Goal: Information Seeking & Learning: Learn about a topic

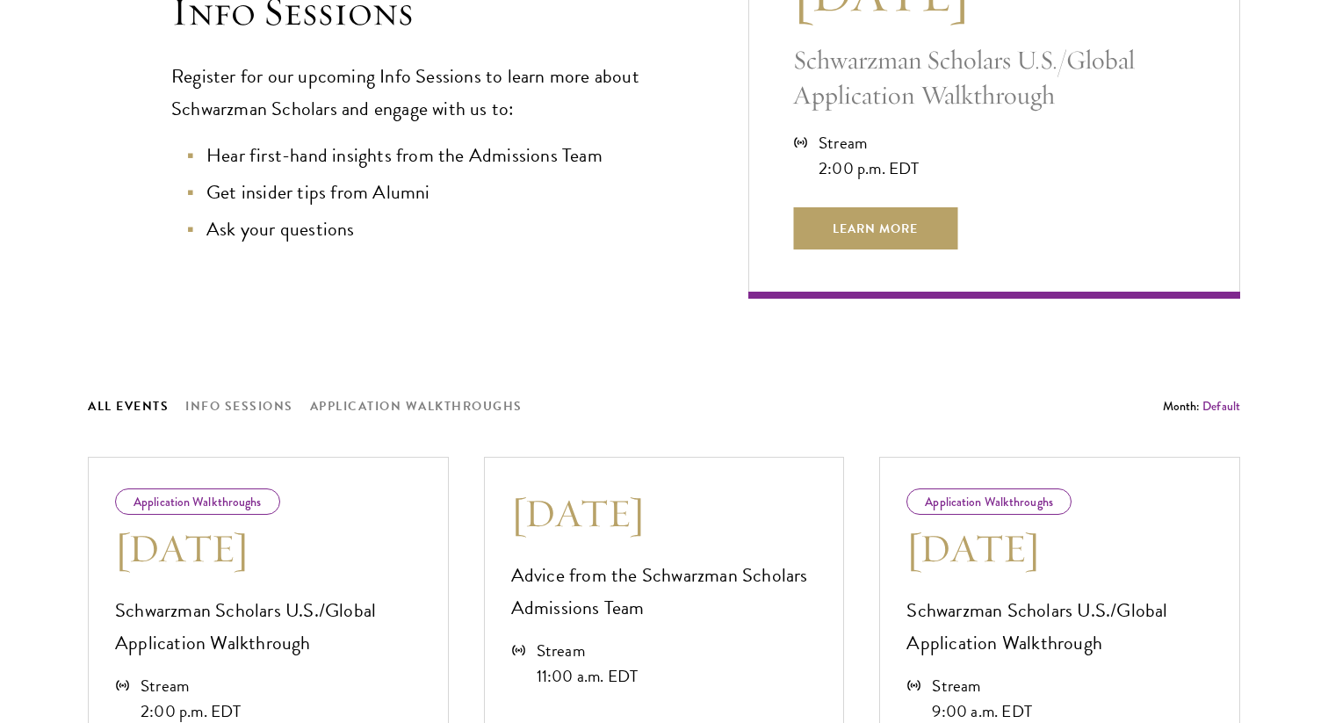
scroll to position [576, 0]
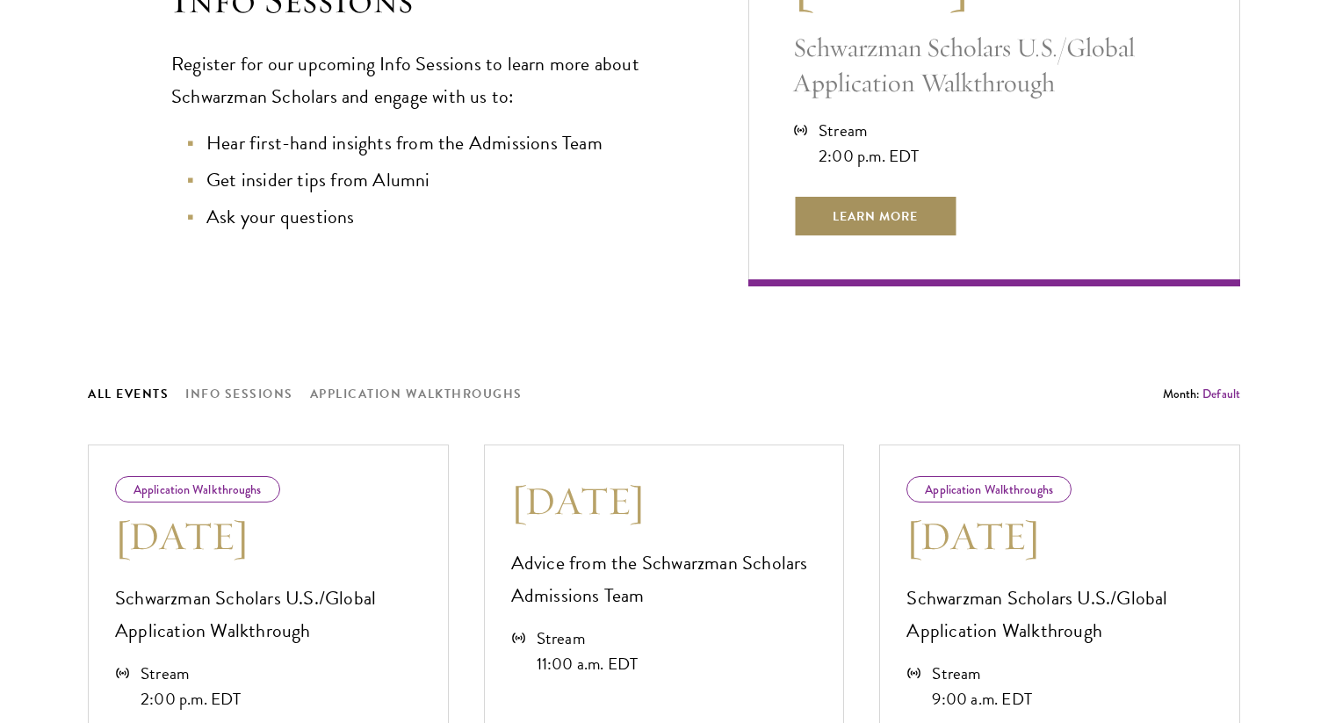
click at [865, 220] on span "Learn More" at bounding box center [875, 216] width 164 height 42
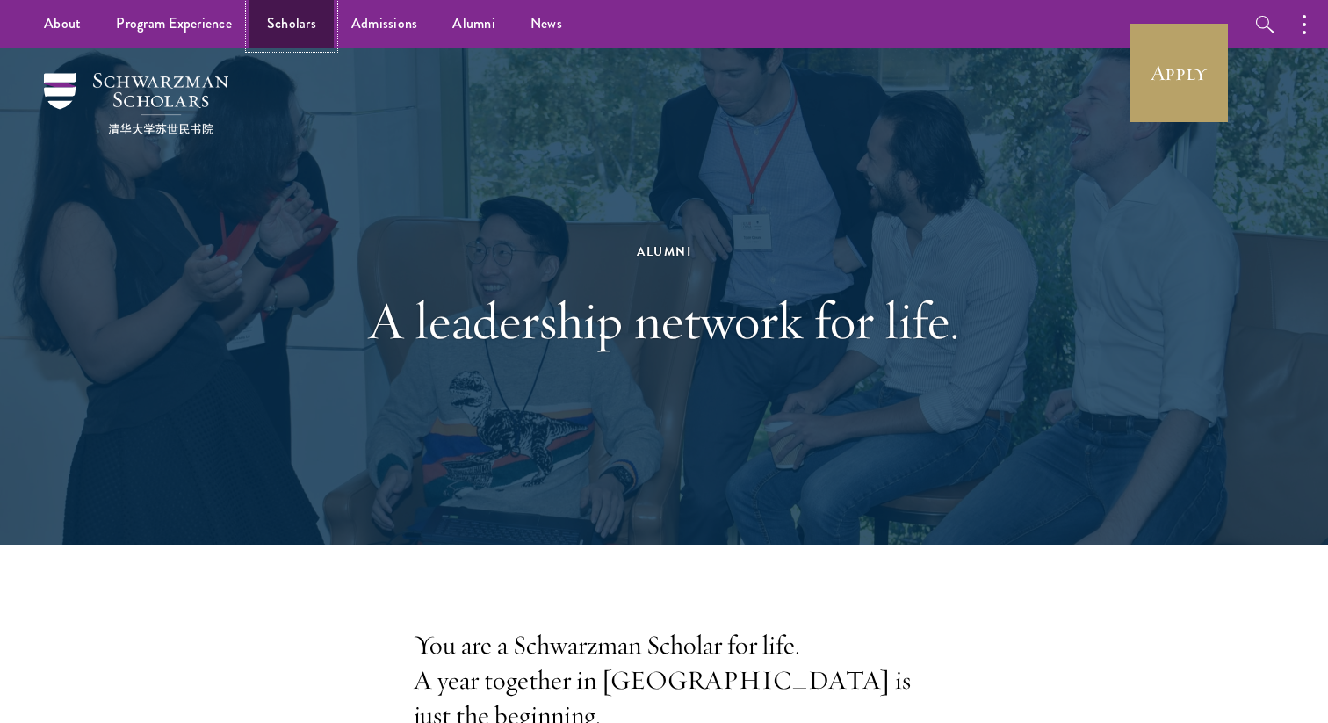
click at [285, 35] on link "Scholars" at bounding box center [291, 24] width 84 height 48
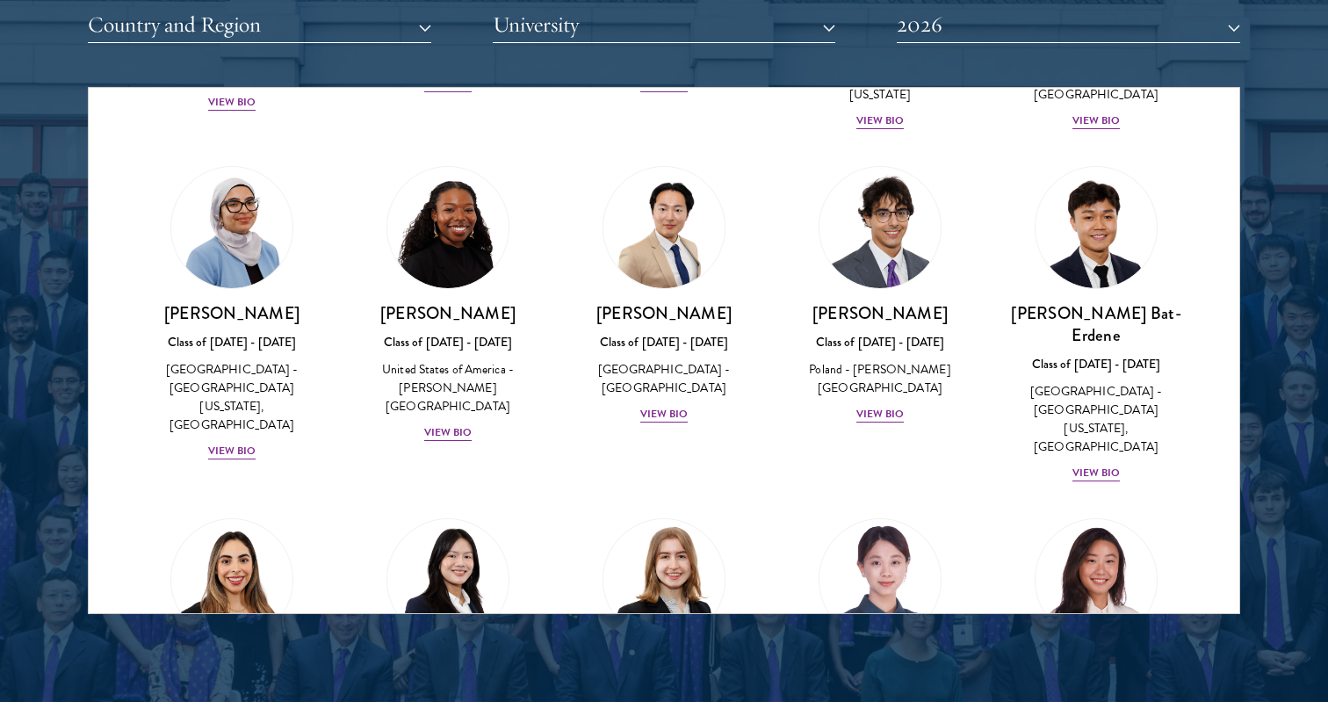
scroll to position [1004, 0]
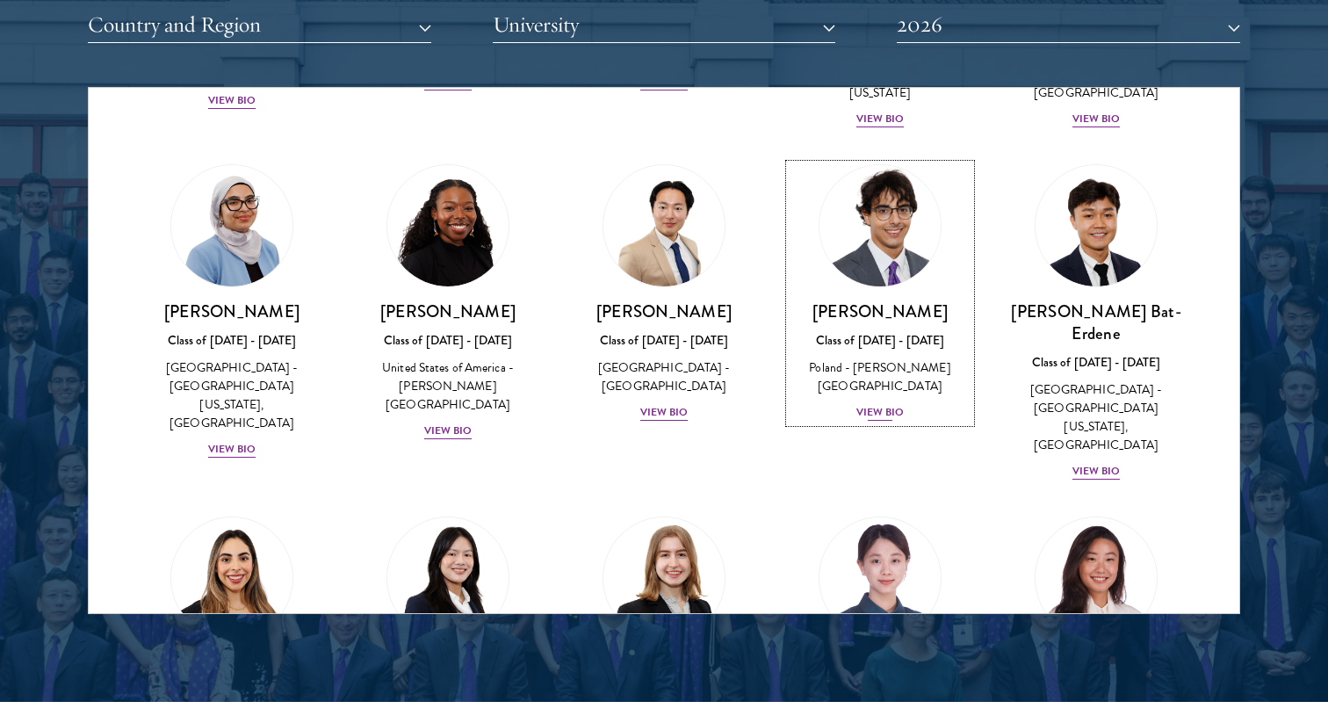
click at [878, 240] on link "Jan Bartkowiak Class of 2025 - 2026 Poland - Minerva University View Bio" at bounding box center [880, 293] width 181 height 258
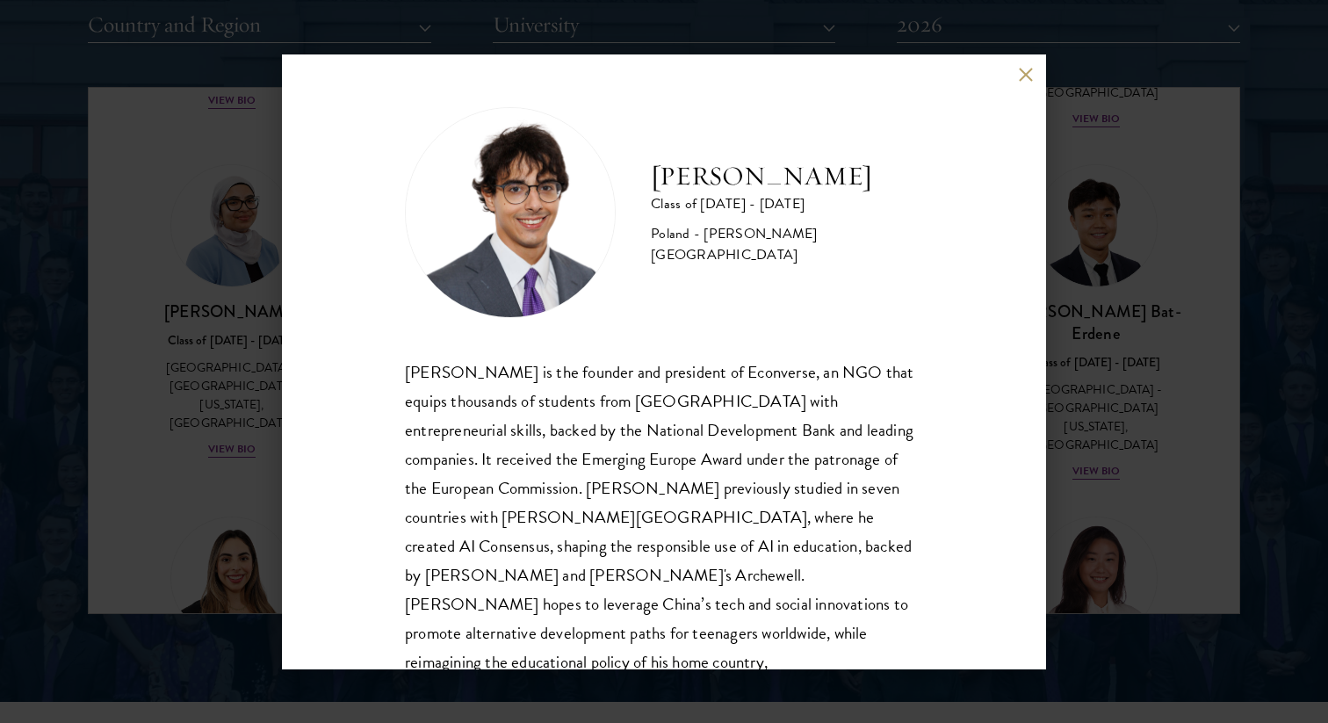
scroll to position [31, 0]
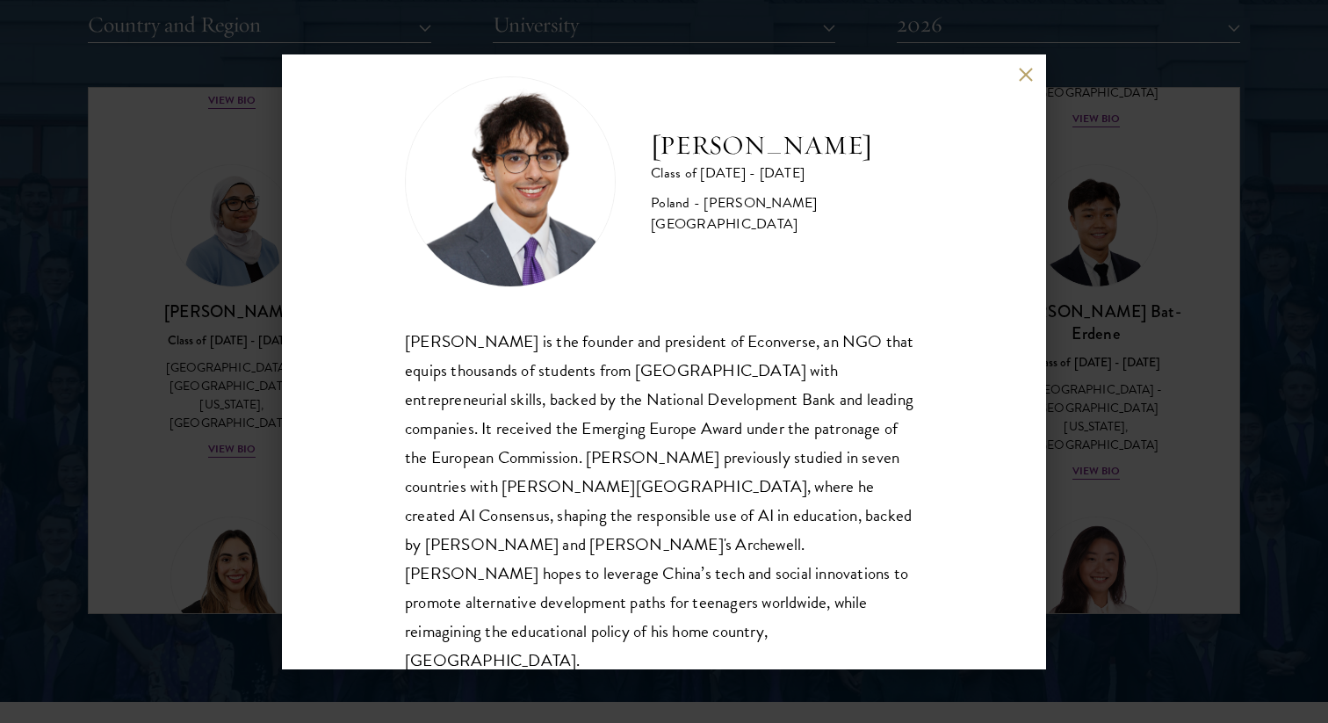
click at [48, 364] on div "Jan Bartkowiak Class of 2025 - 2026 Poland - Minerva University Jan Bartkowiak …" at bounding box center [664, 361] width 1328 height 723
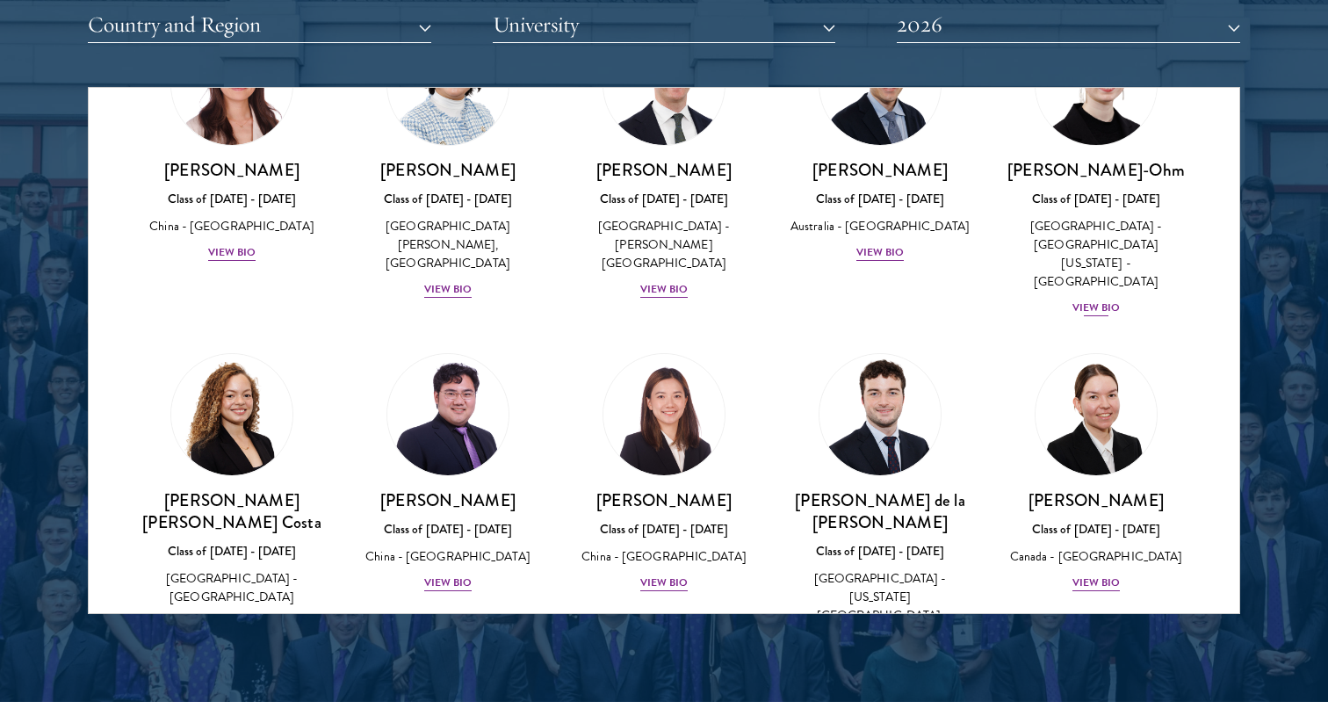
scroll to position [1798, 0]
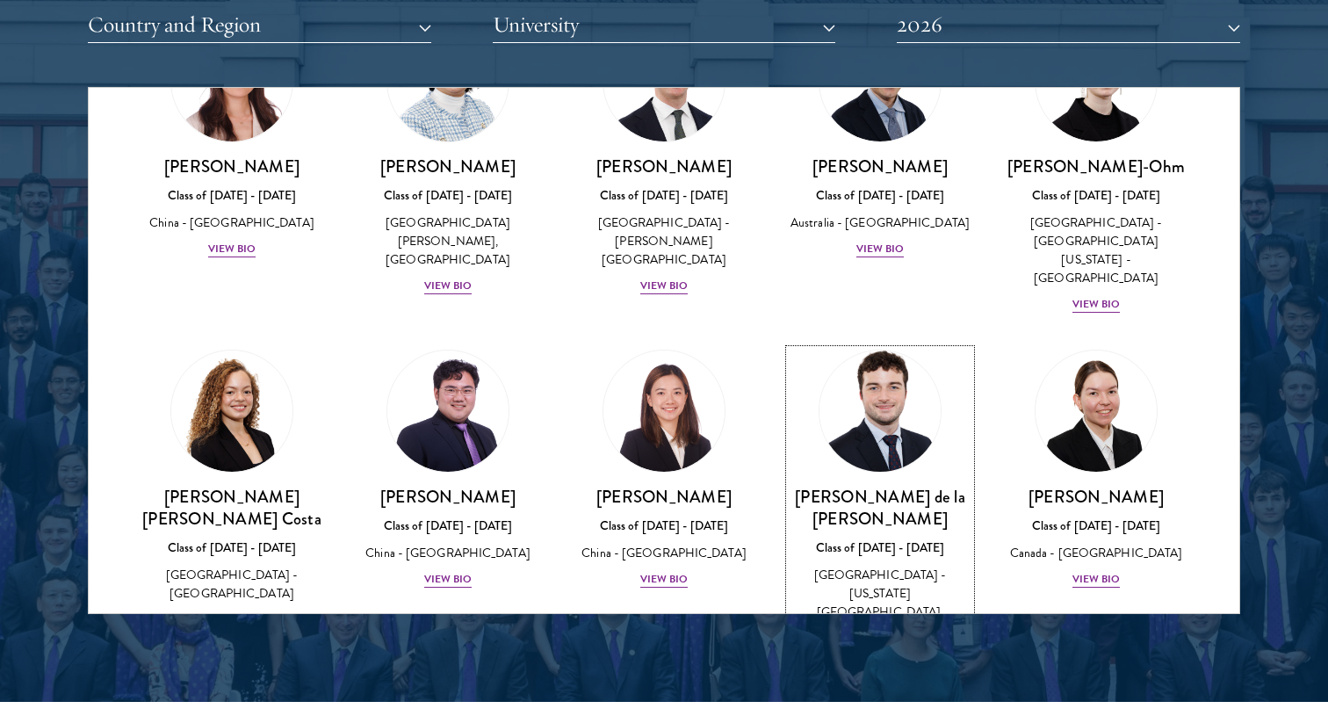
click at [884, 486] on h3 "Gonzalo de la Cruz" at bounding box center [880, 508] width 181 height 44
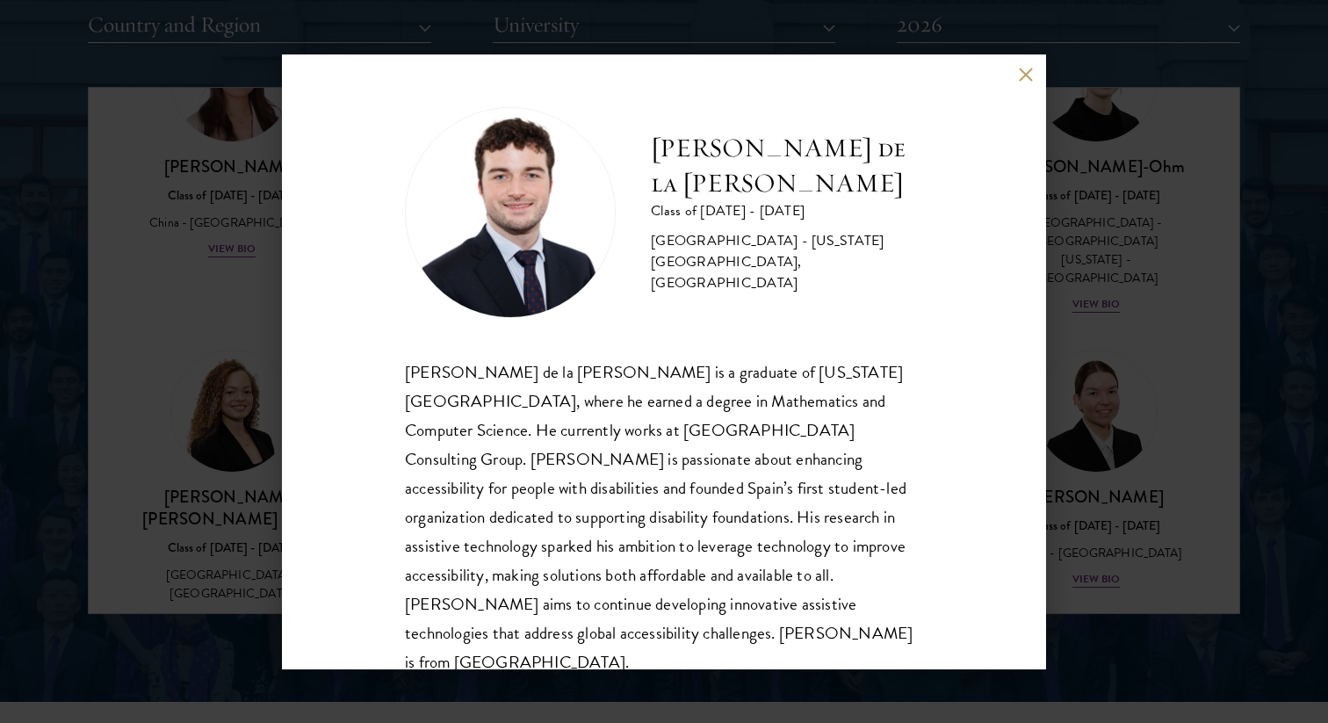
scroll to position [2, 0]
click at [62, 387] on div "Gonzalo de la Cruz Class of 2025 - 2026 Spain - New York University, Abu Dhabi …" at bounding box center [664, 361] width 1328 height 723
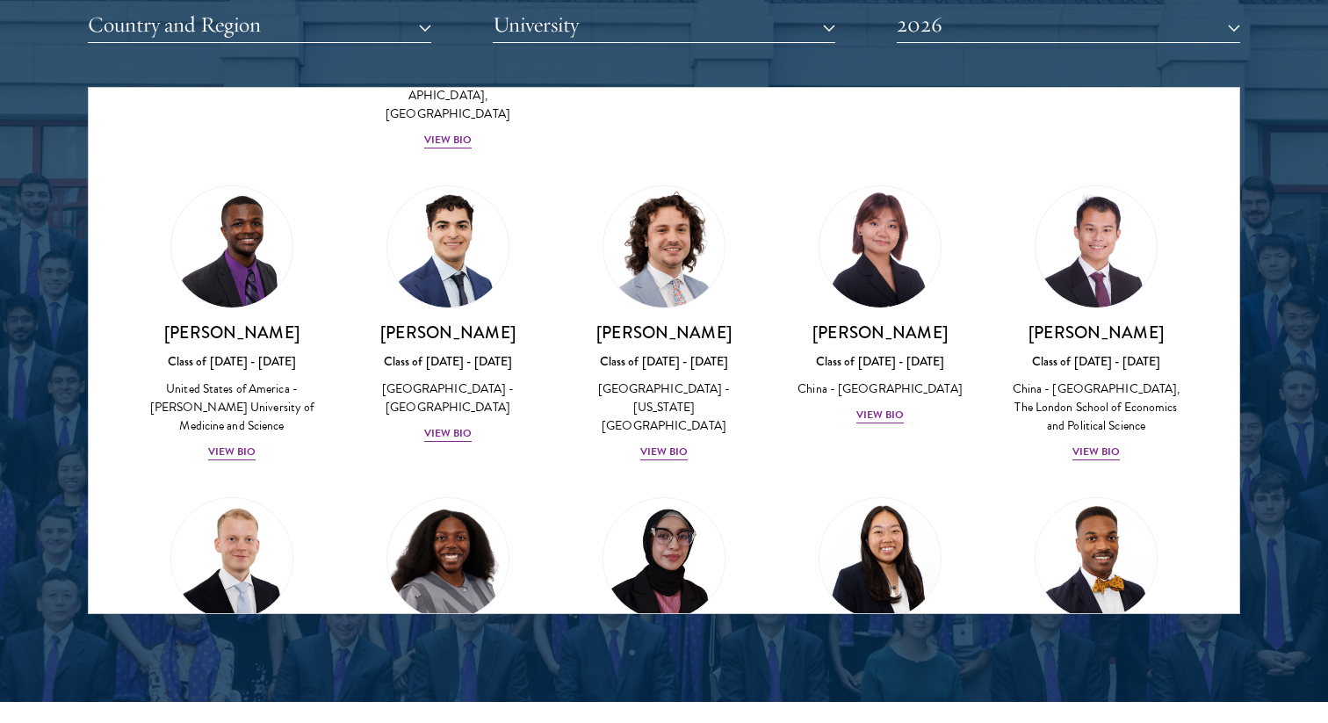
scroll to position [3043, 0]
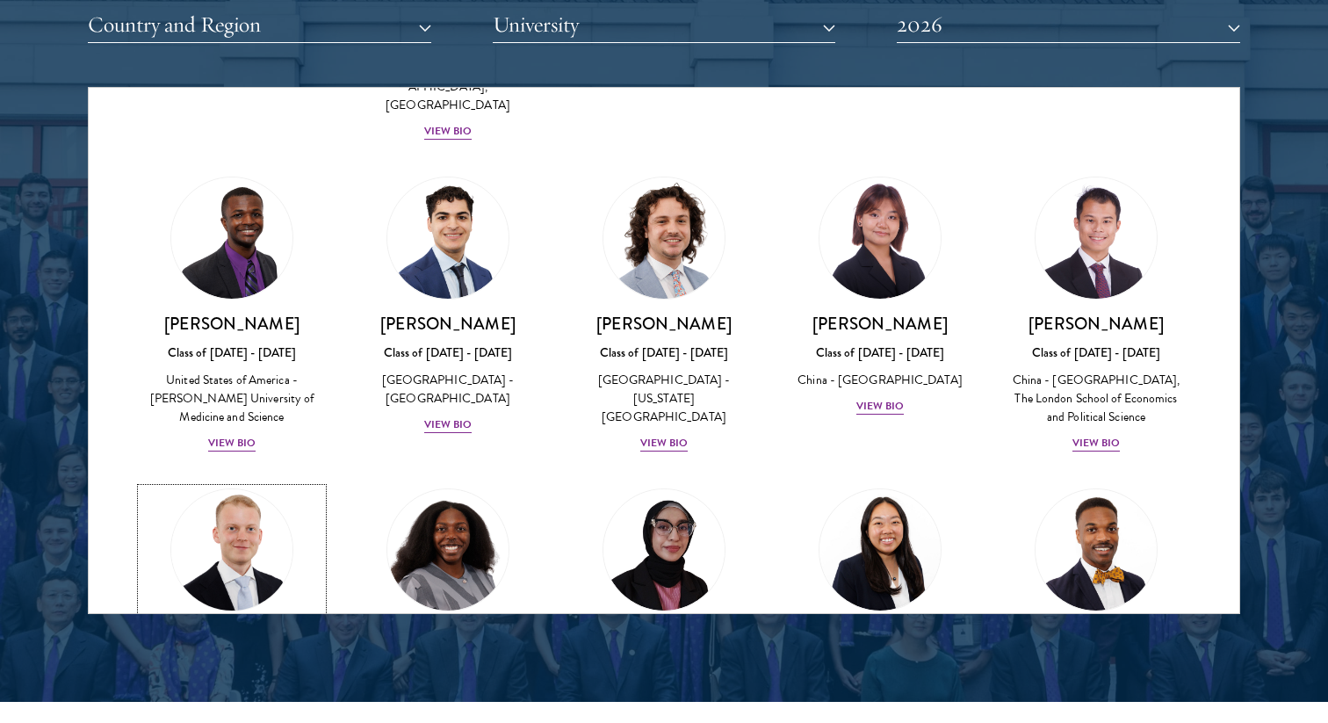
click at [162, 624] on h3 "Moritz Homrich" at bounding box center [231, 635] width 181 height 22
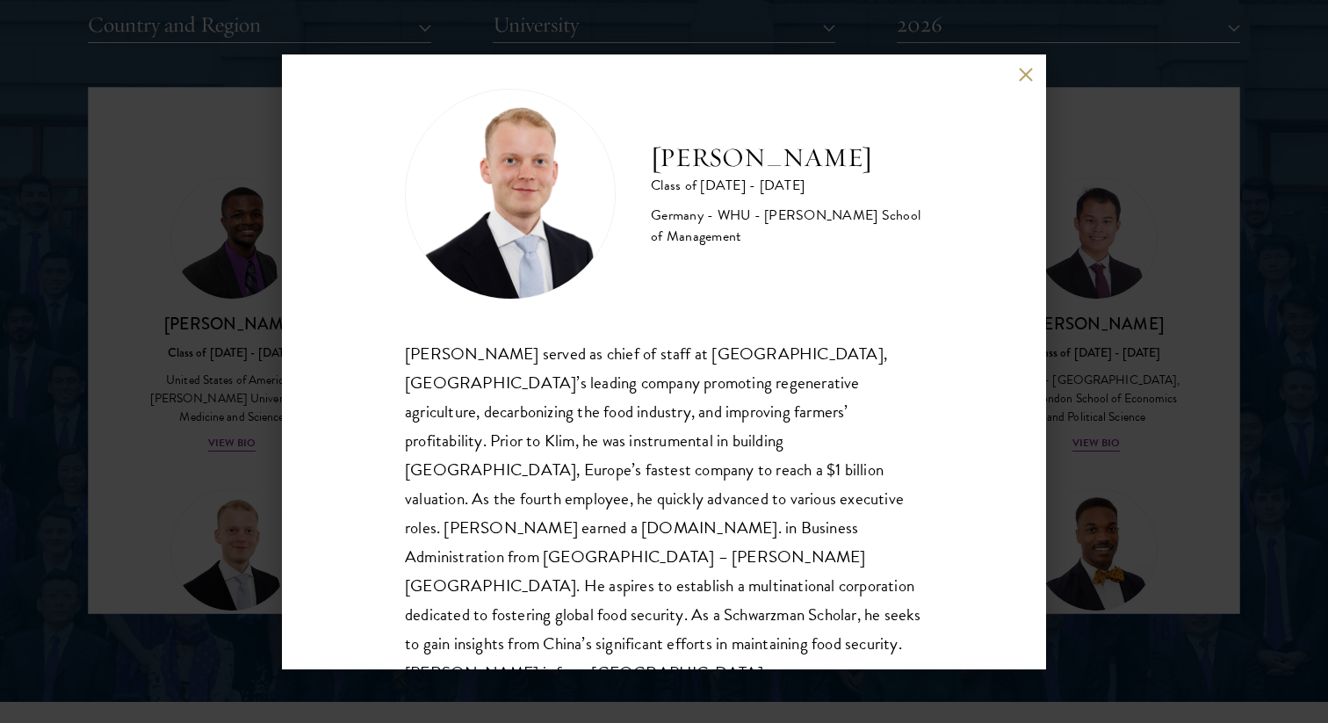
scroll to position [31, 0]
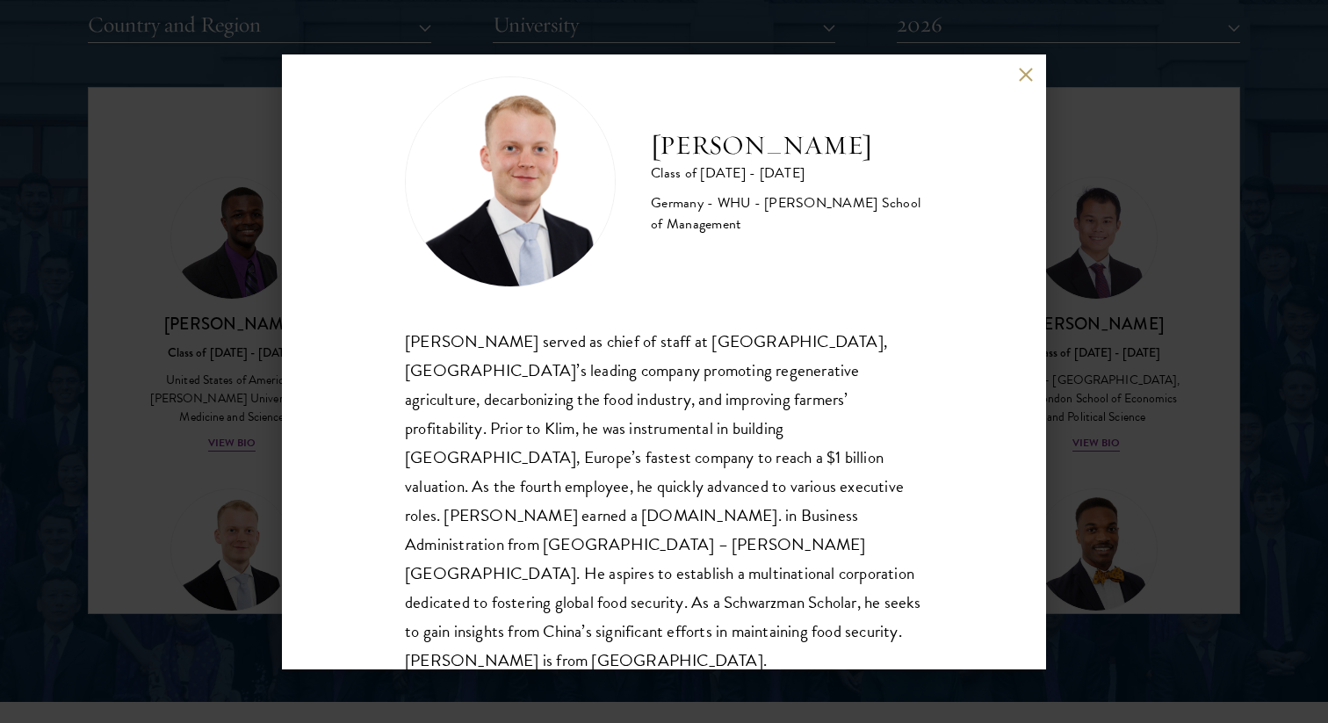
click at [63, 422] on div "Moritz Homrich Class of 2025 - 2026 Germany - WHU - Otto Beisheim School of Man…" at bounding box center [664, 361] width 1328 height 723
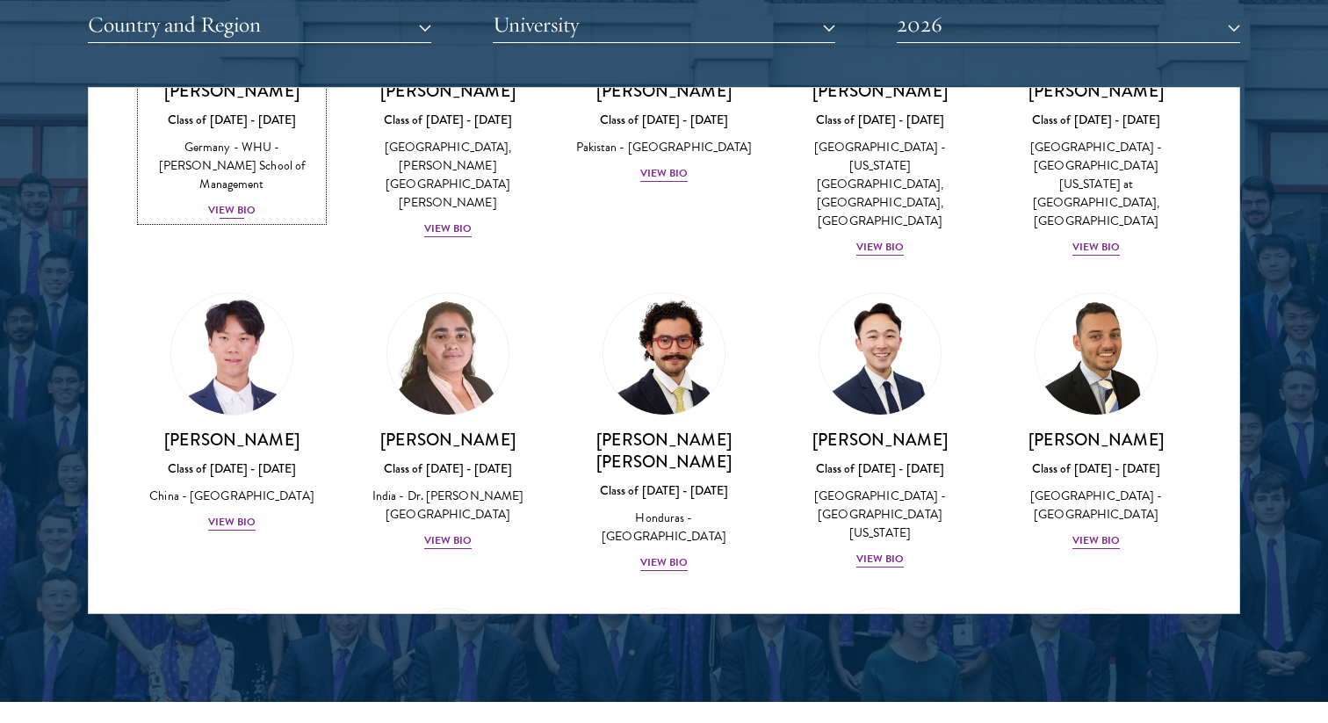
scroll to position [3590, 0]
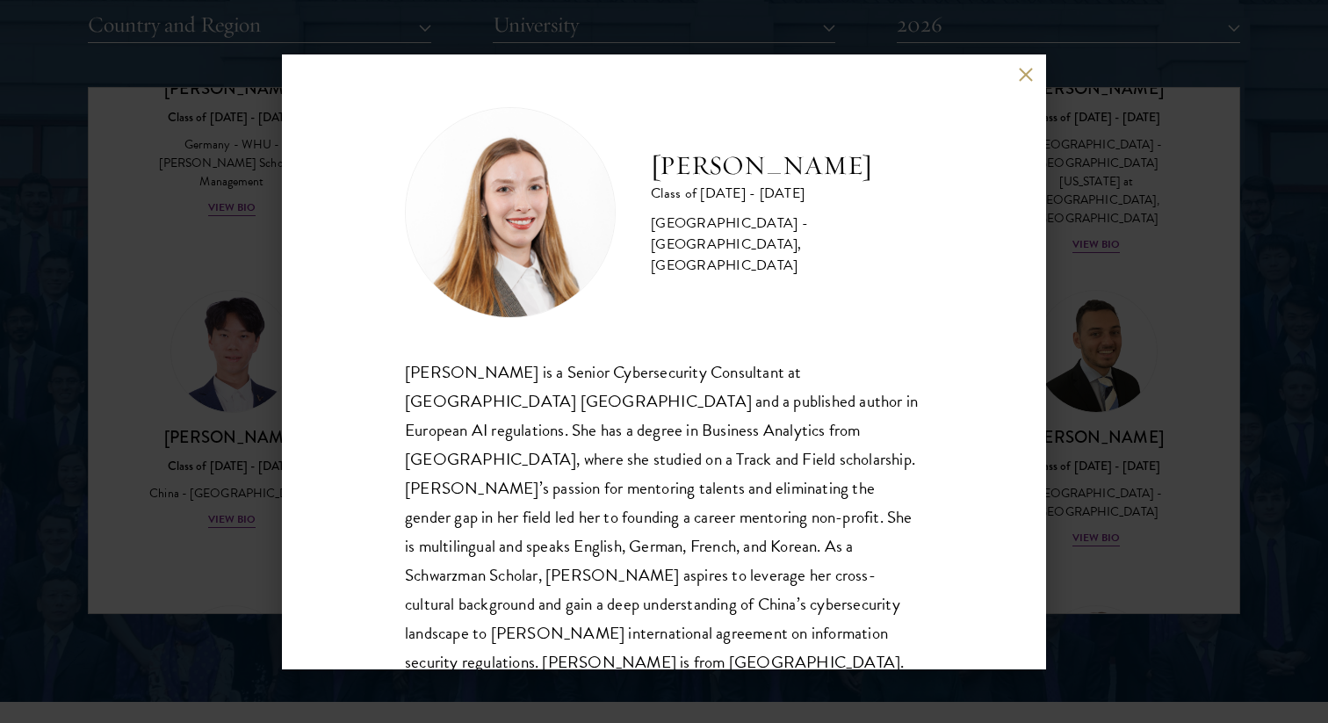
scroll to position [31, 0]
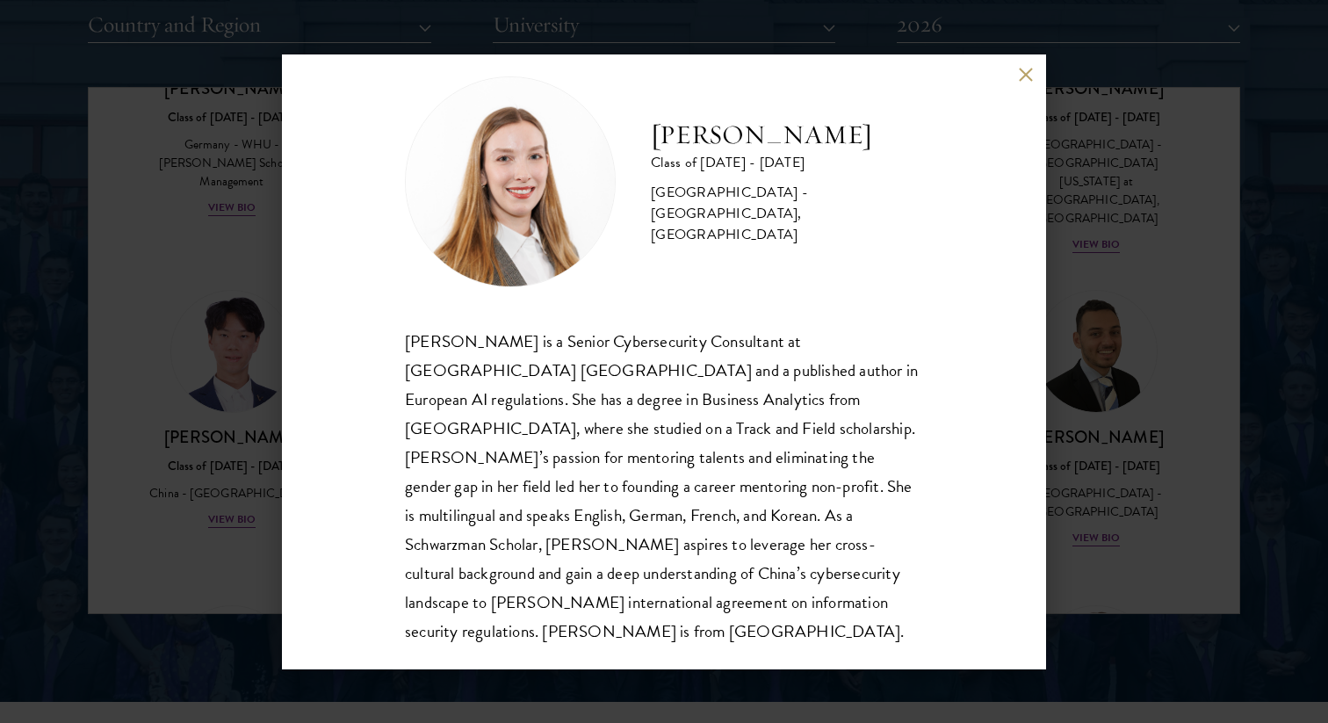
click at [133, 443] on div "Fiona Koh Class of 2025 - 2026 Switzerland - Manhattan University, University o…" at bounding box center [664, 361] width 1328 height 723
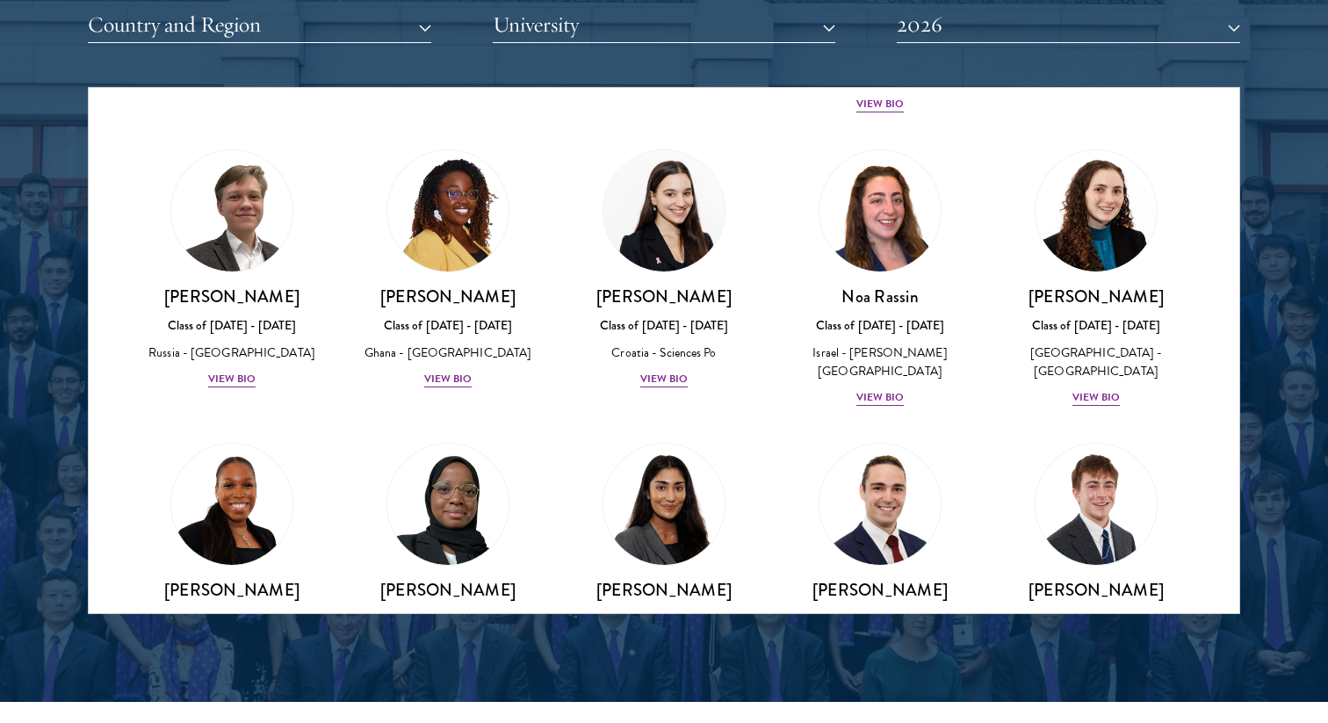
scroll to position [6690, 0]
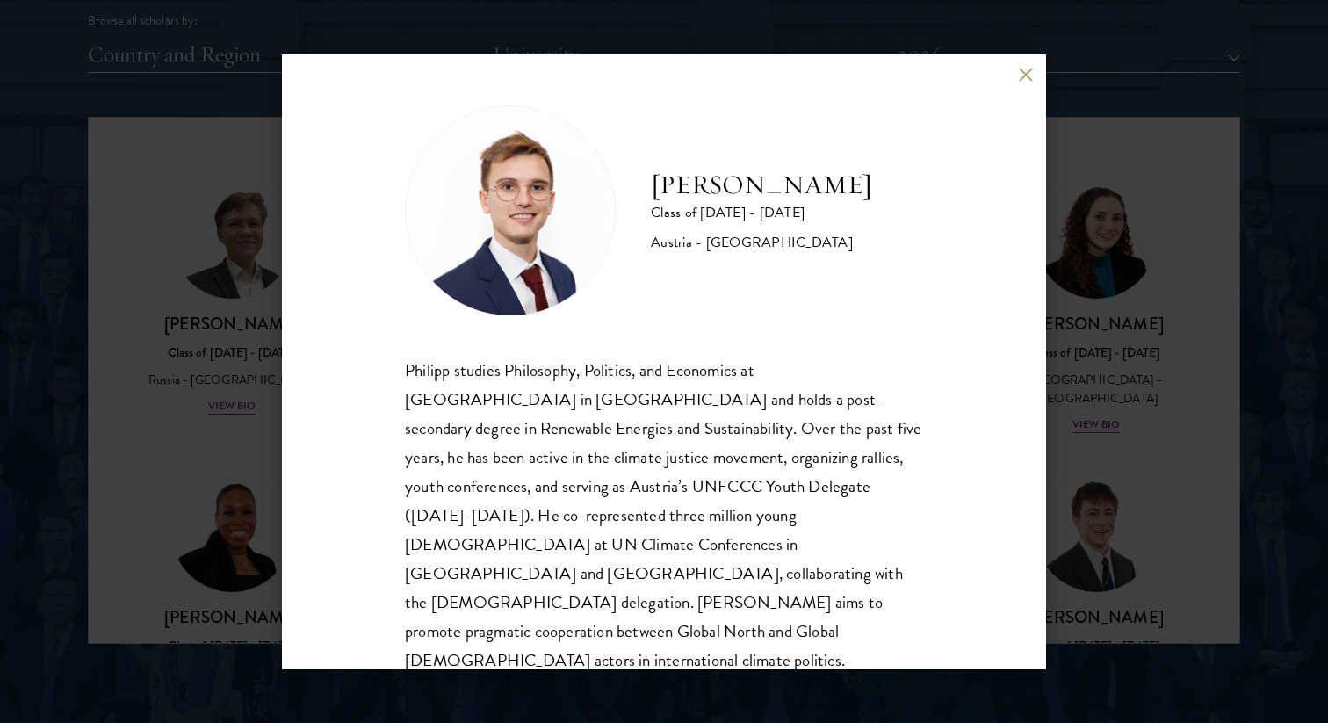
scroll to position [2213, 0]
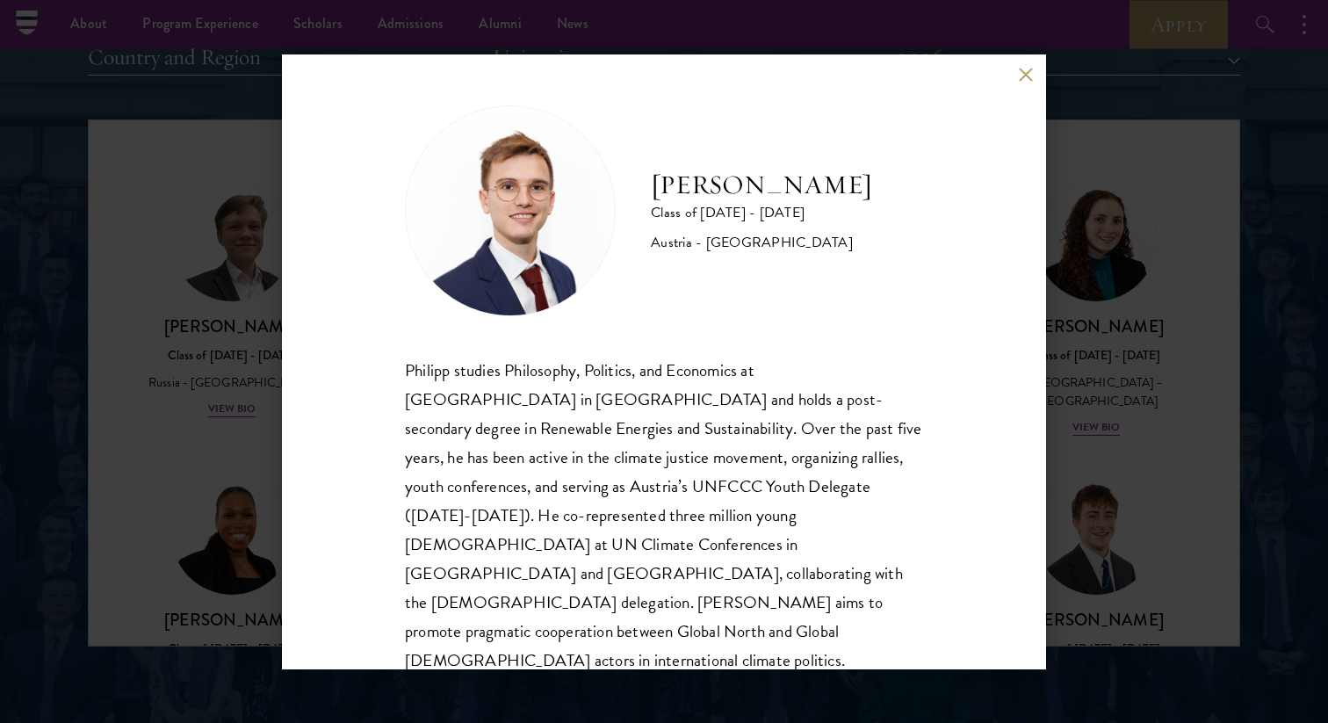
click at [1229, 420] on div "Philipp Alexander Steininger Class of 2025 - 2026 Austria - Central European Un…" at bounding box center [664, 361] width 1328 height 723
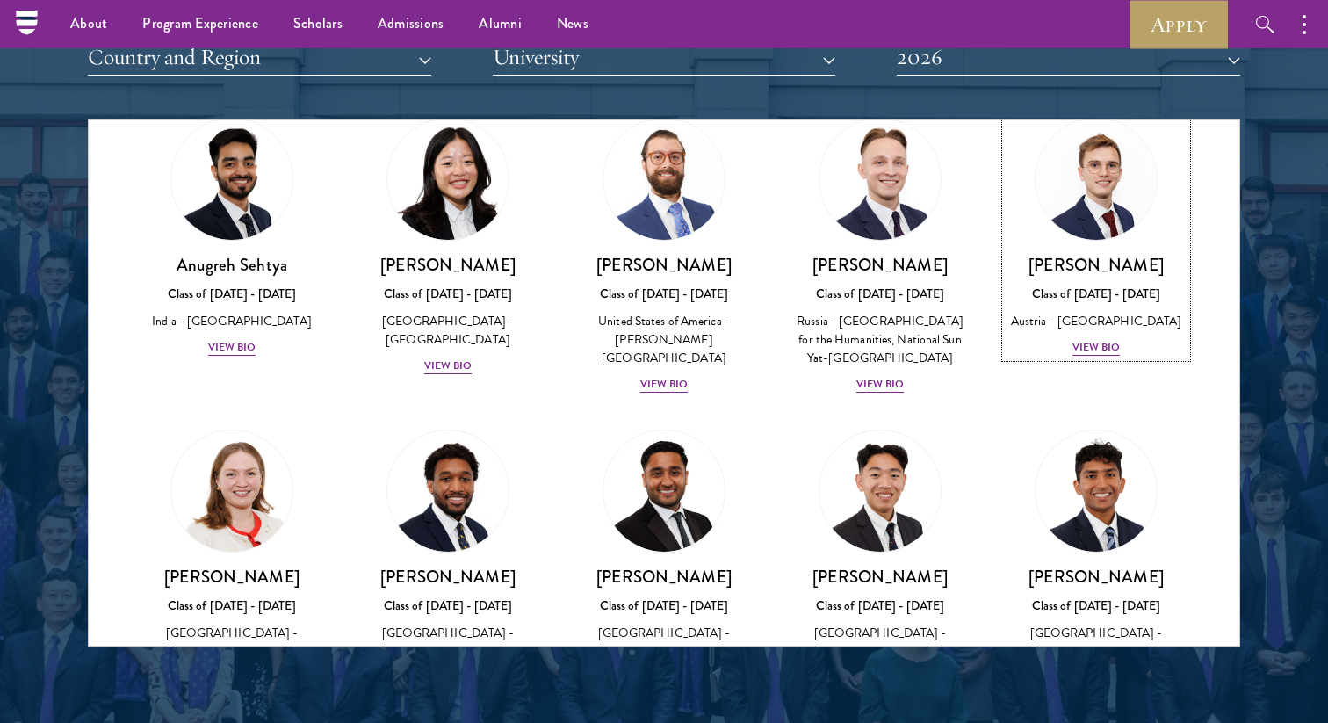
scroll to position [7382, 0]
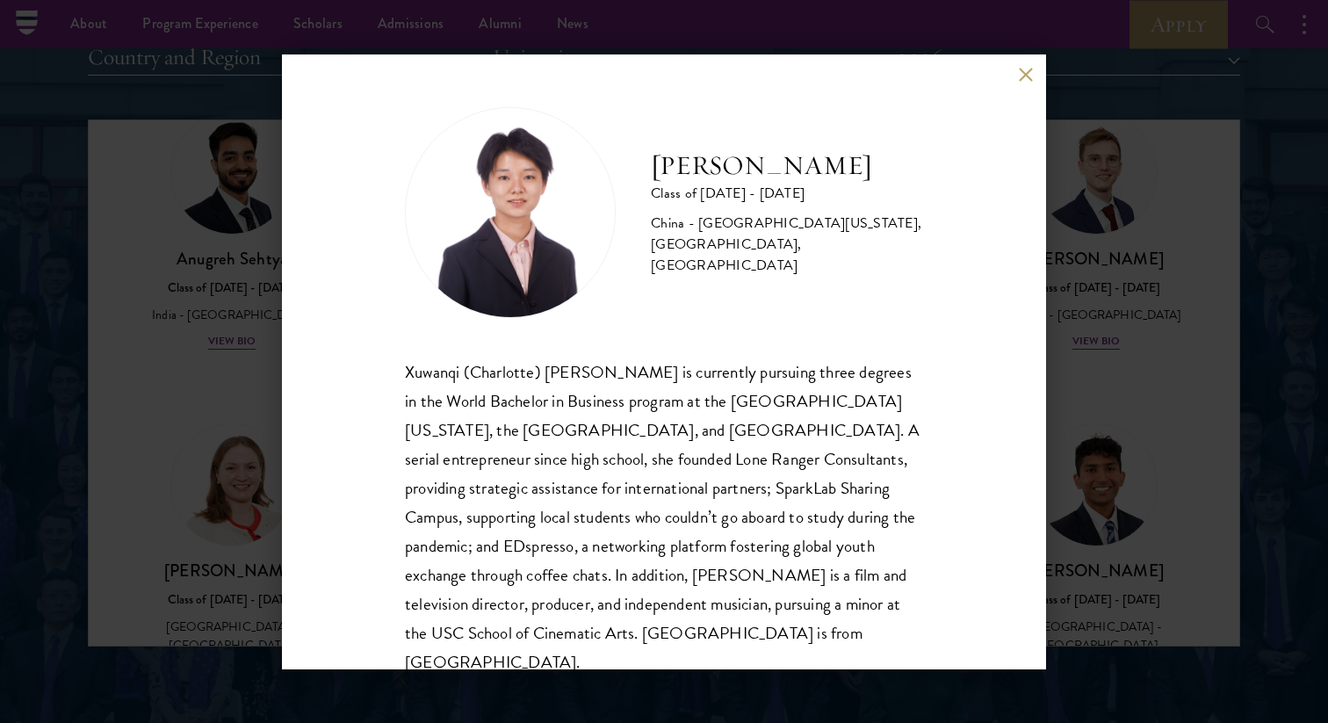
click at [1297, 405] on div "Charlotte Wang Class of 2025 - 2026 China - University of Southern California, …" at bounding box center [664, 361] width 1328 height 723
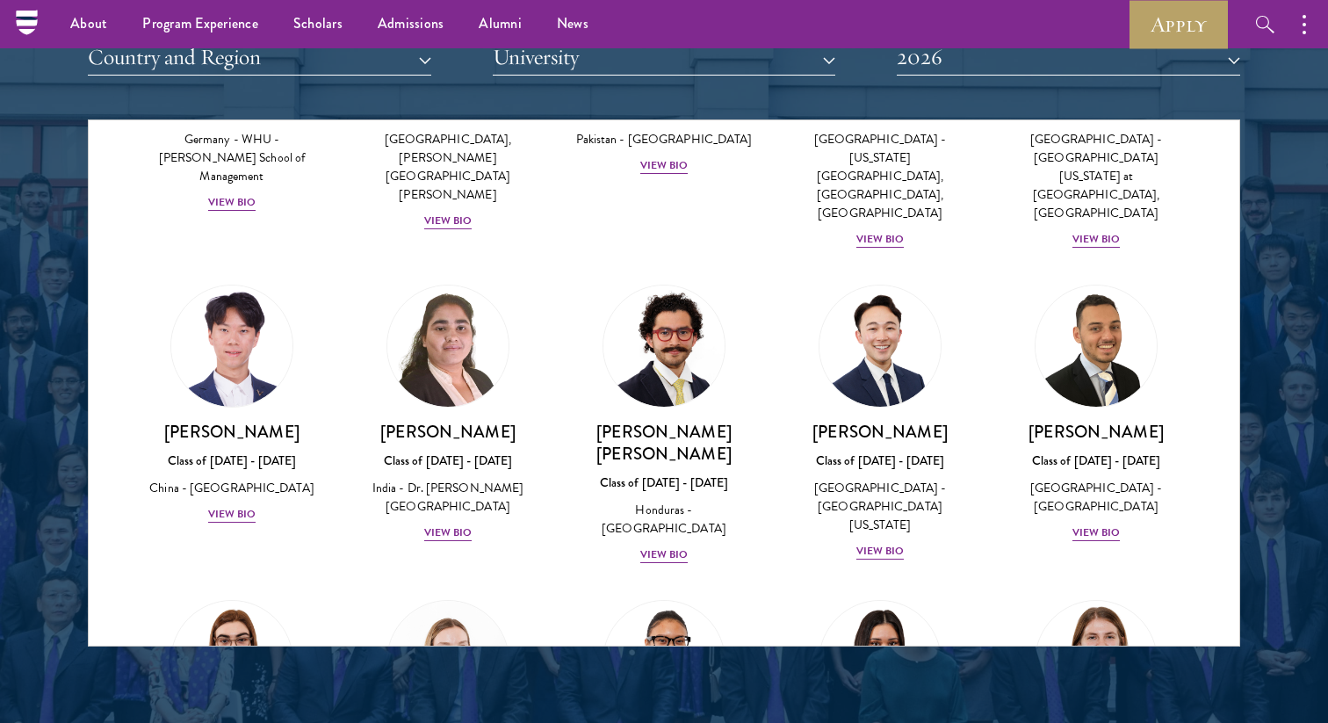
scroll to position [7284, 0]
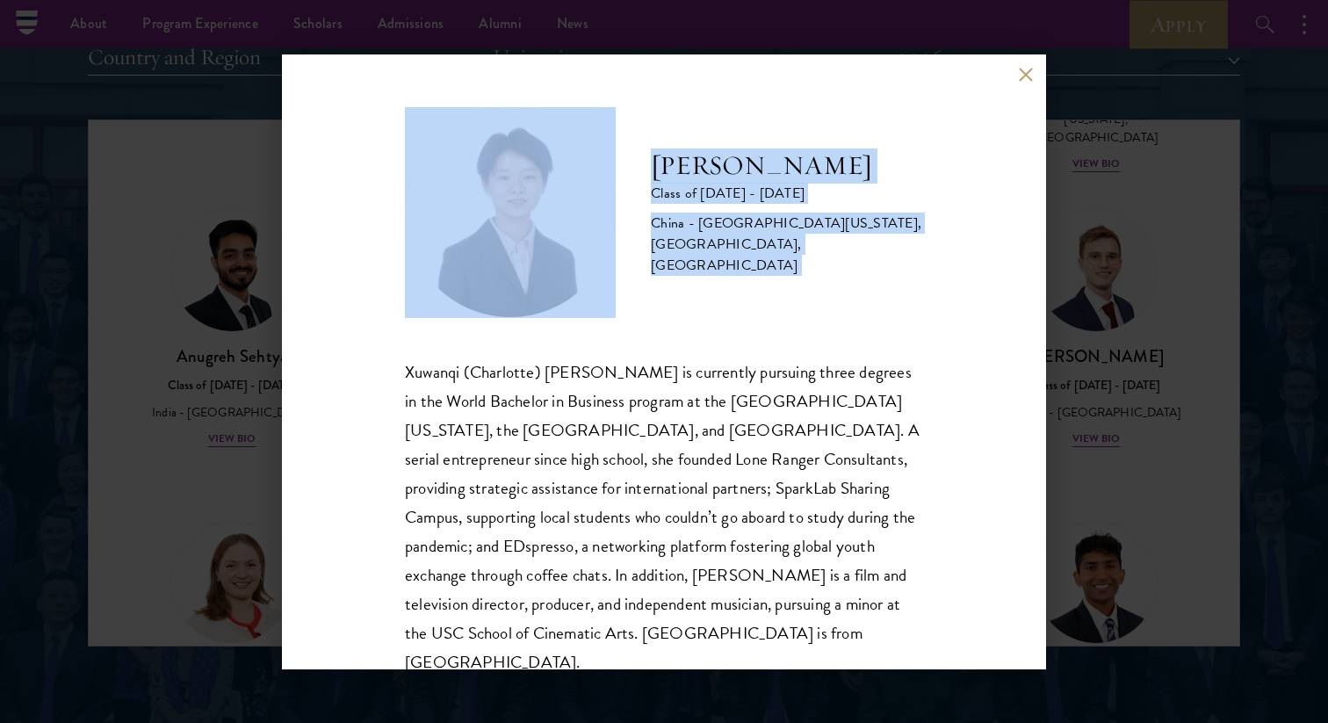
scroll to position [31, 0]
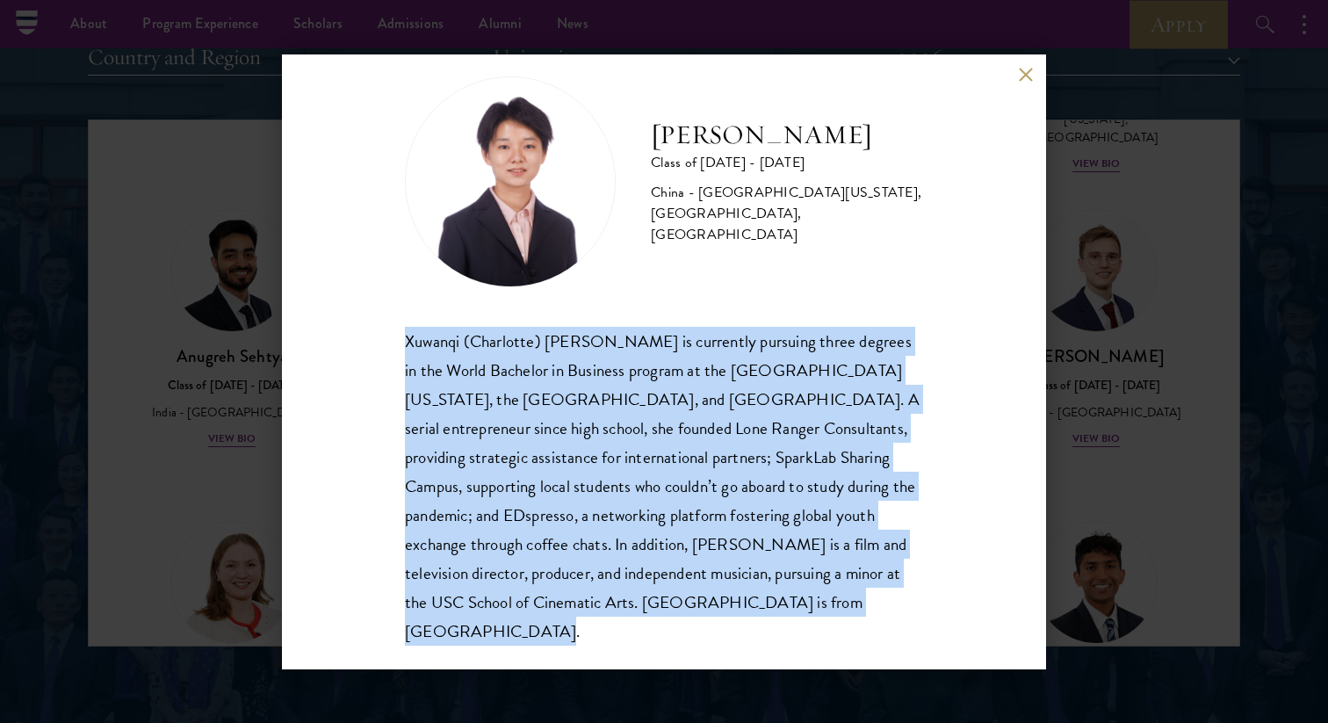
drag, startPoint x: 393, startPoint y: 365, endPoint x: 783, endPoint y: 628, distance: 471.4
click at [783, 628] on div "Charlotte Wang Class of 2025 - 2026 China - University of Southern California, …" at bounding box center [664, 361] width 764 height 615
copy div "Xuwanqi (Charlotte) Wang is currently pursuing three degrees in the World Bache…"
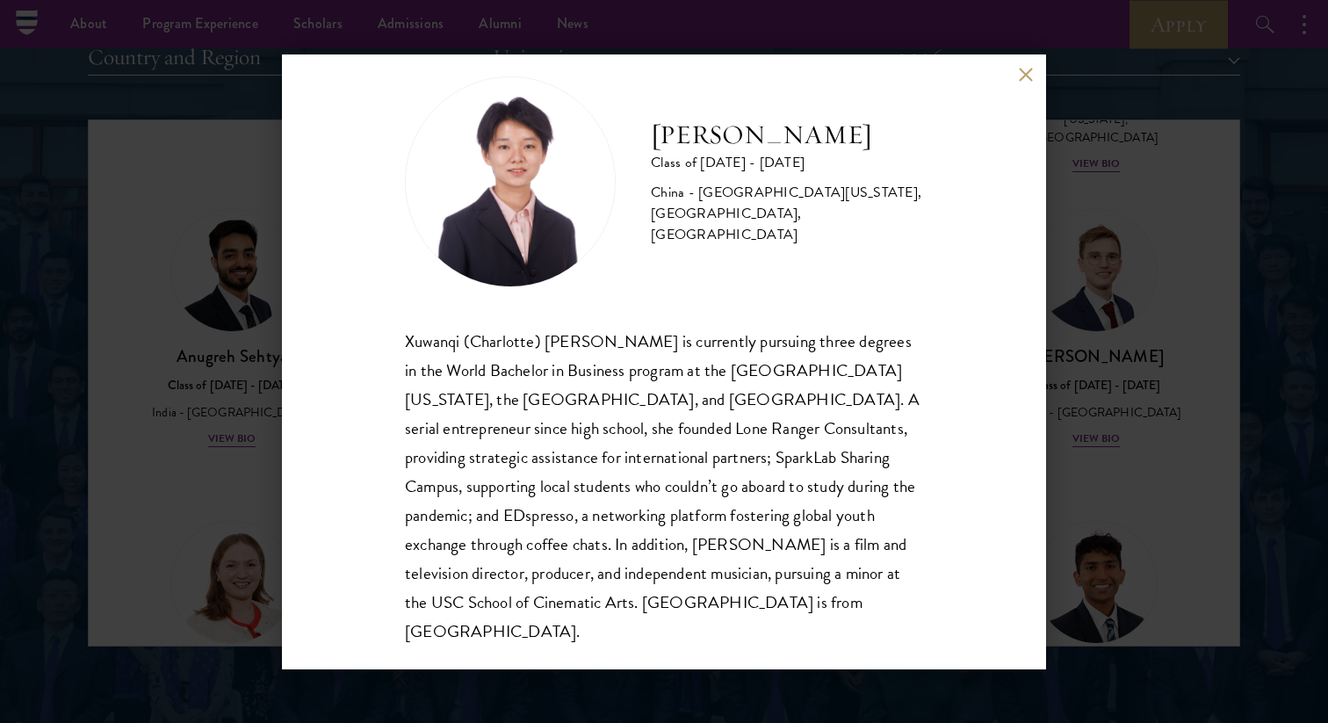
click at [1260, 452] on div "Charlotte Wang Class of 2025 - 2026 China - University of Southern California, …" at bounding box center [664, 361] width 1328 height 723
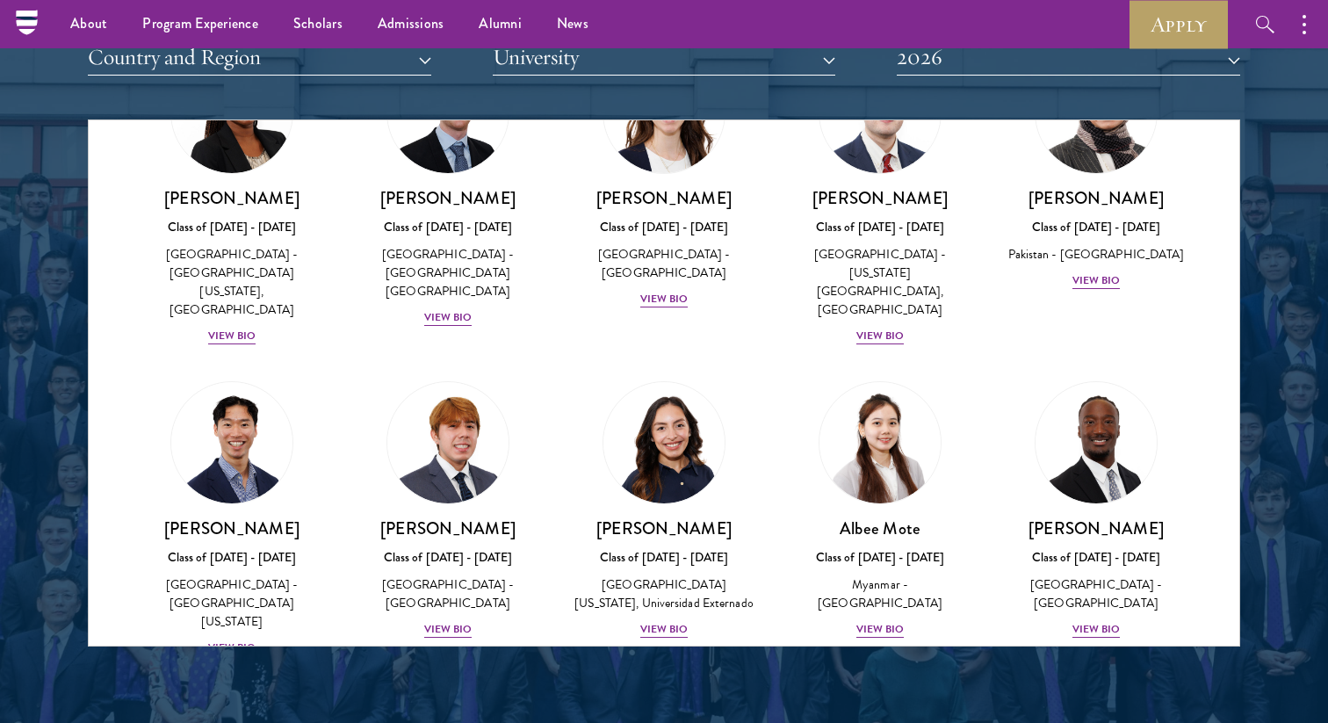
scroll to position [5743, 0]
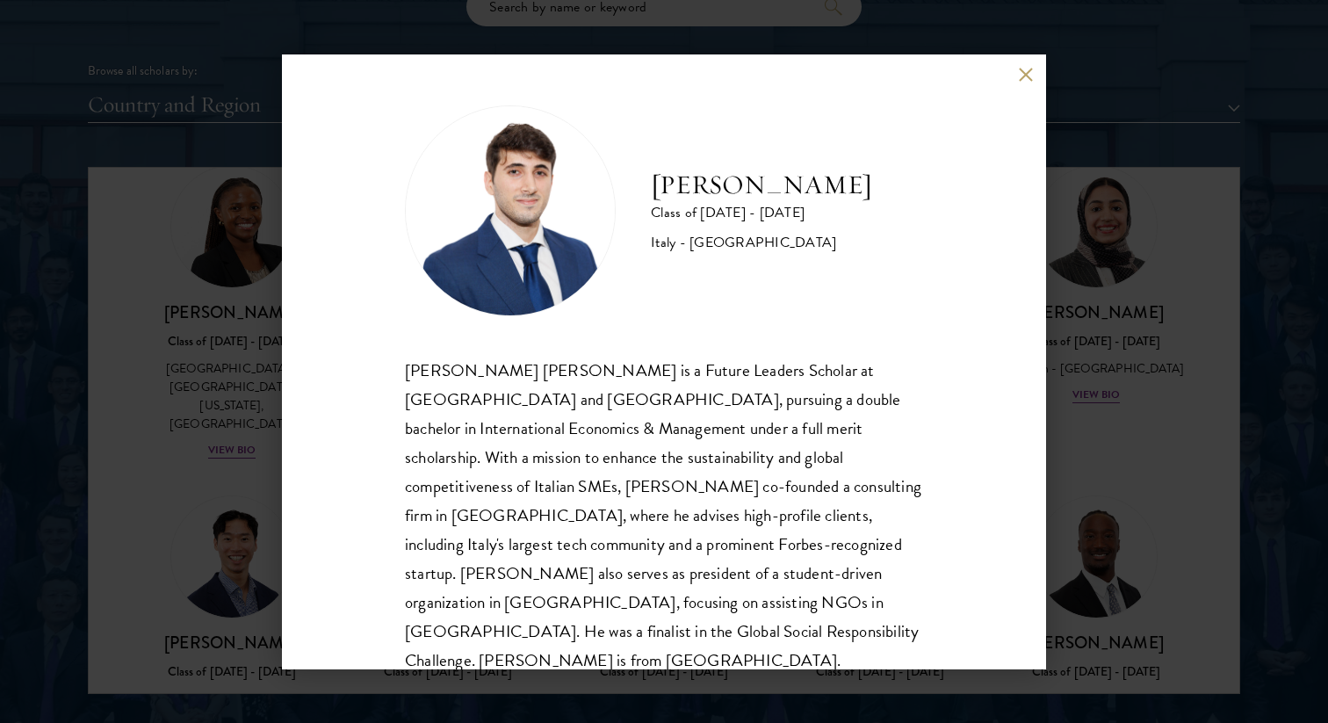
scroll to position [2167, 0]
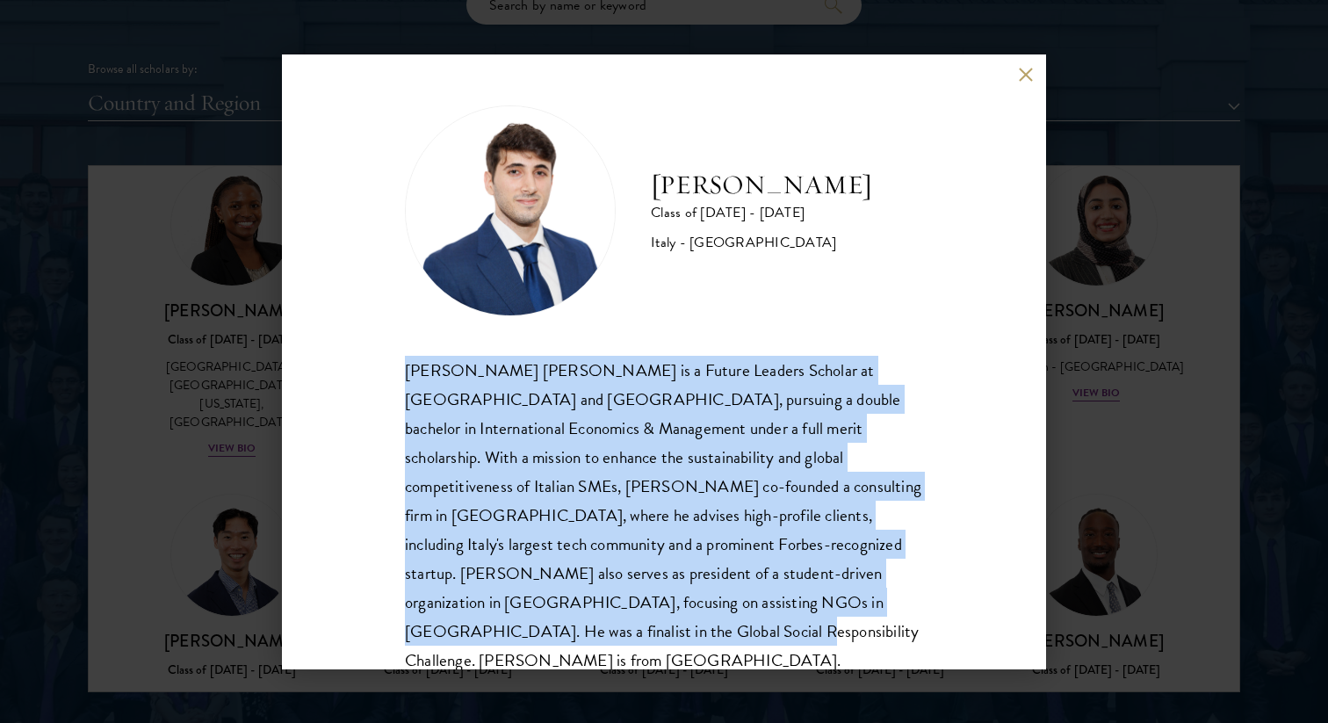
drag, startPoint x: 869, startPoint y: 613, endPoint x: 368, endPoint y: 351, distance: 564.9
click at [368, 351] on div "Federico Musso Class of 2025 - 2026 Italy - Bocconi University Federico Alessan…" at bounding box center [664, 361] width 764 height 615
copy div "Federico Alessandro Musso is a Future Leaders Scholar at Peking University and …"
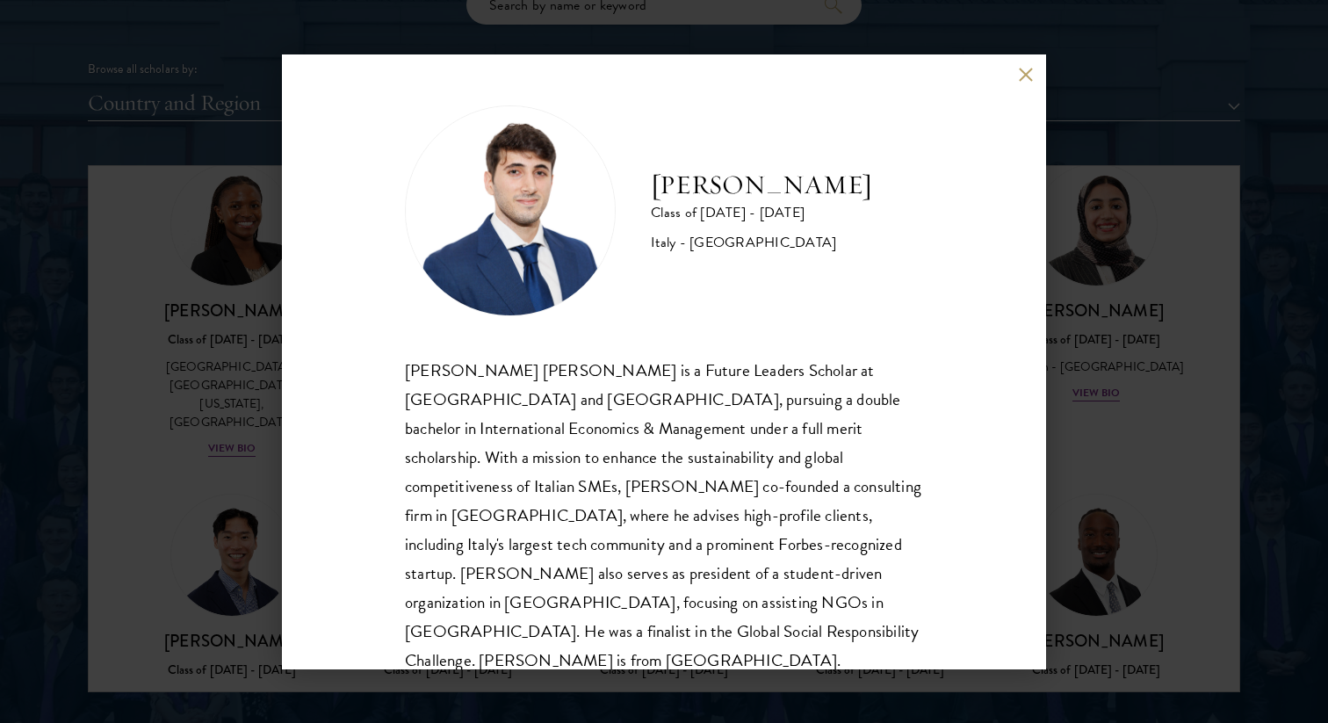
click at [1118, 422] on div "Federico Musso Class of 2025 - 2026 Italy - Bocconi University Federico Alessan…" at bounding box center [664, 361] width 1328 height 723
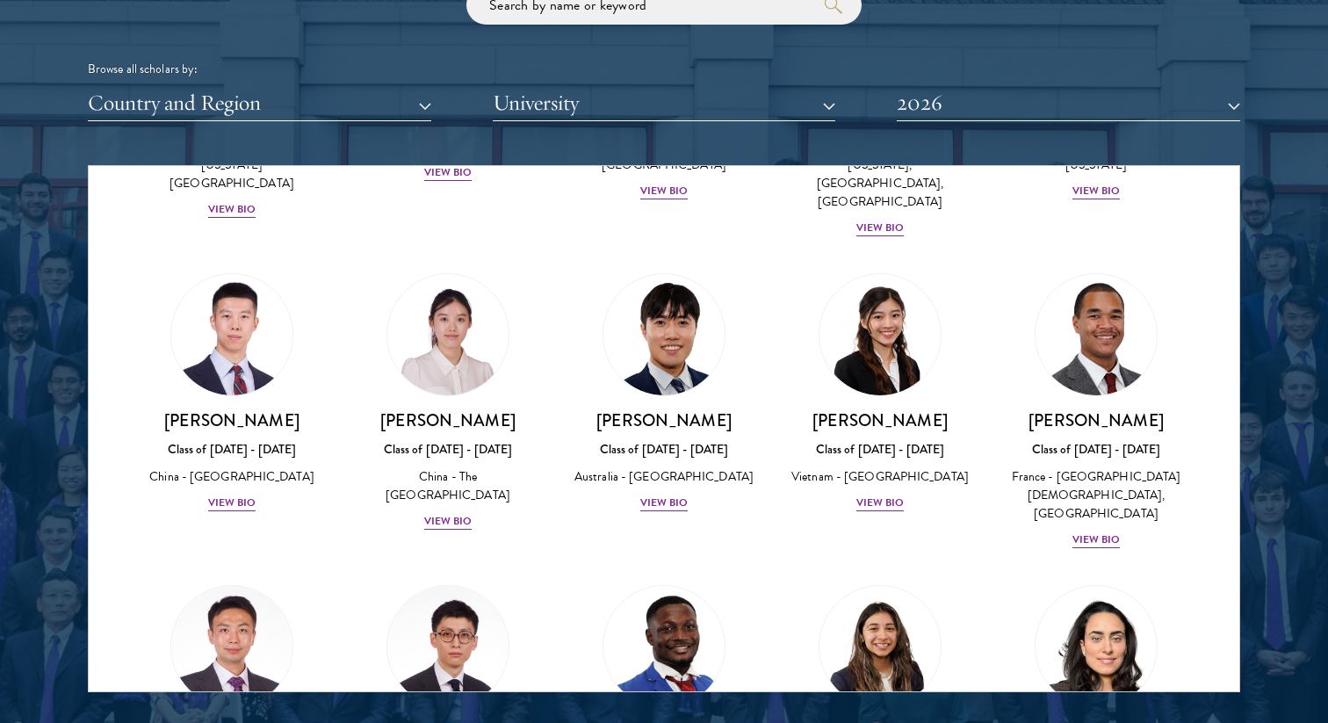
scroll to position [4978, 0]
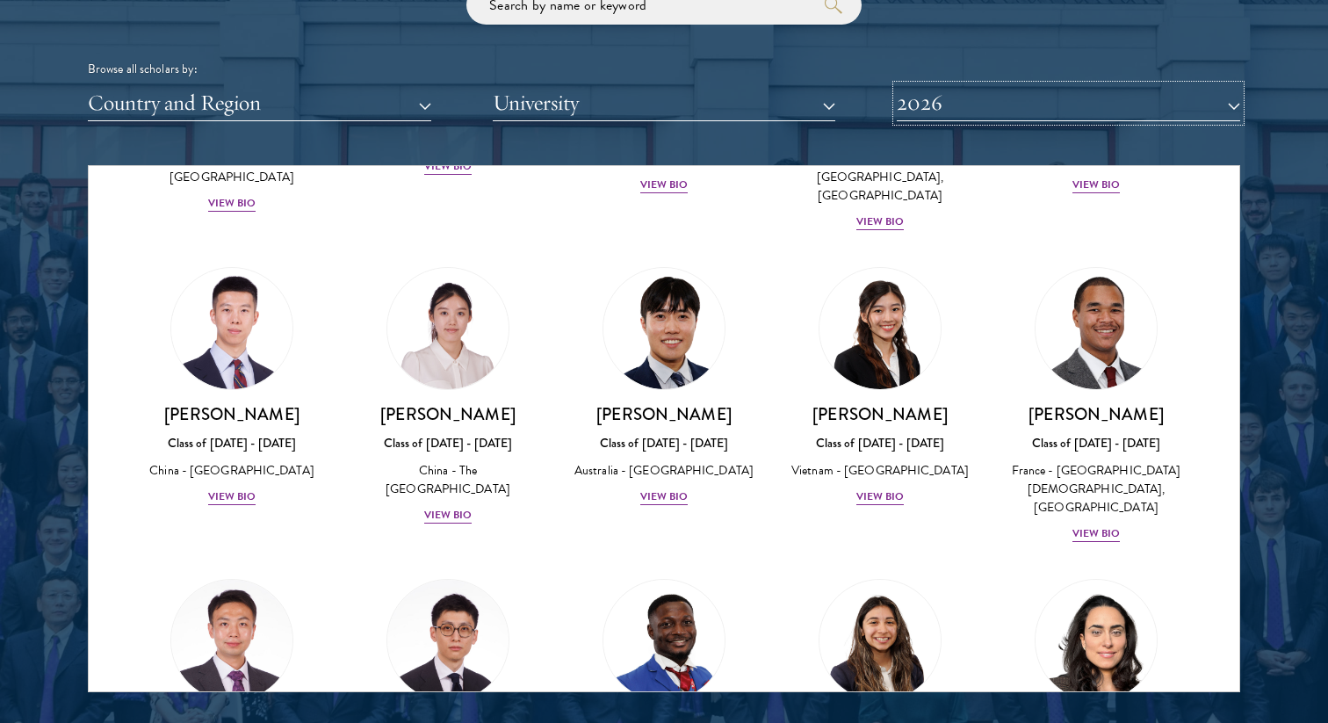
click at [1051, 97] on button "2026" at bounding box center [1068, 103] width 343 height 36
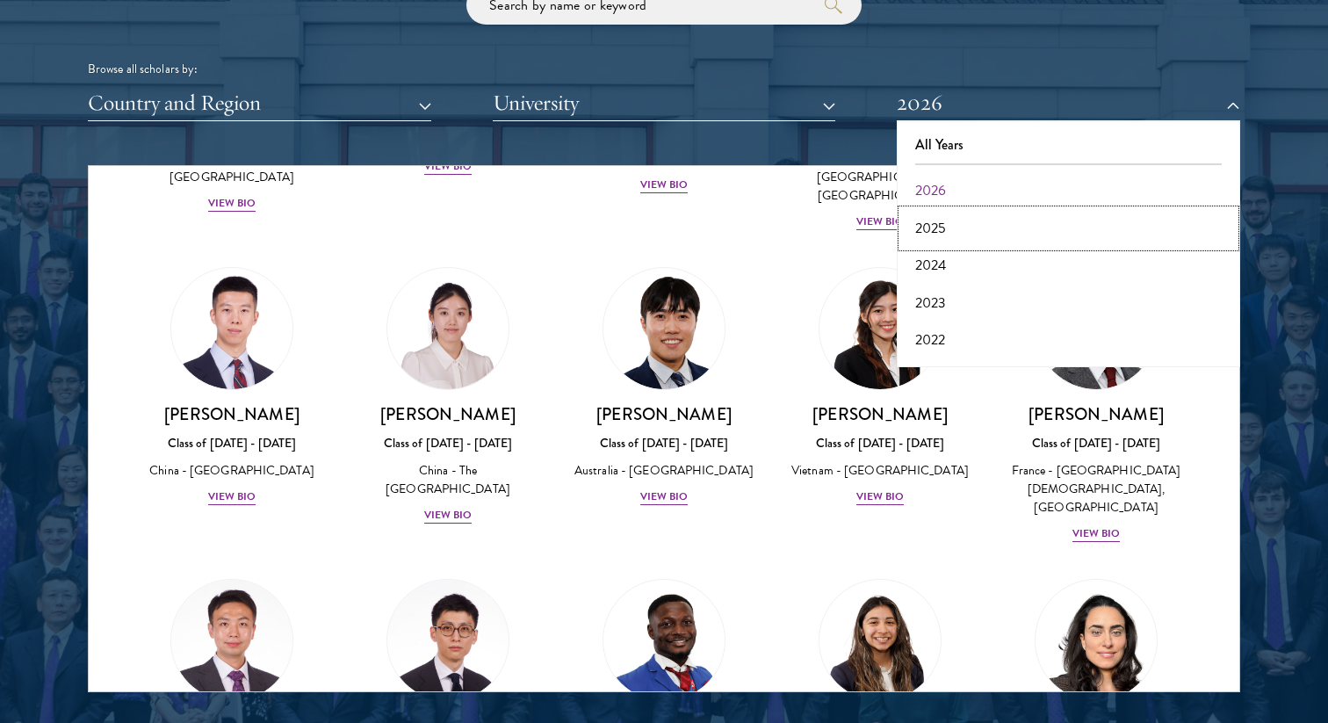
click at [948, 230] on button "2025" at bounding box center [1068, 228] width 333 height 37
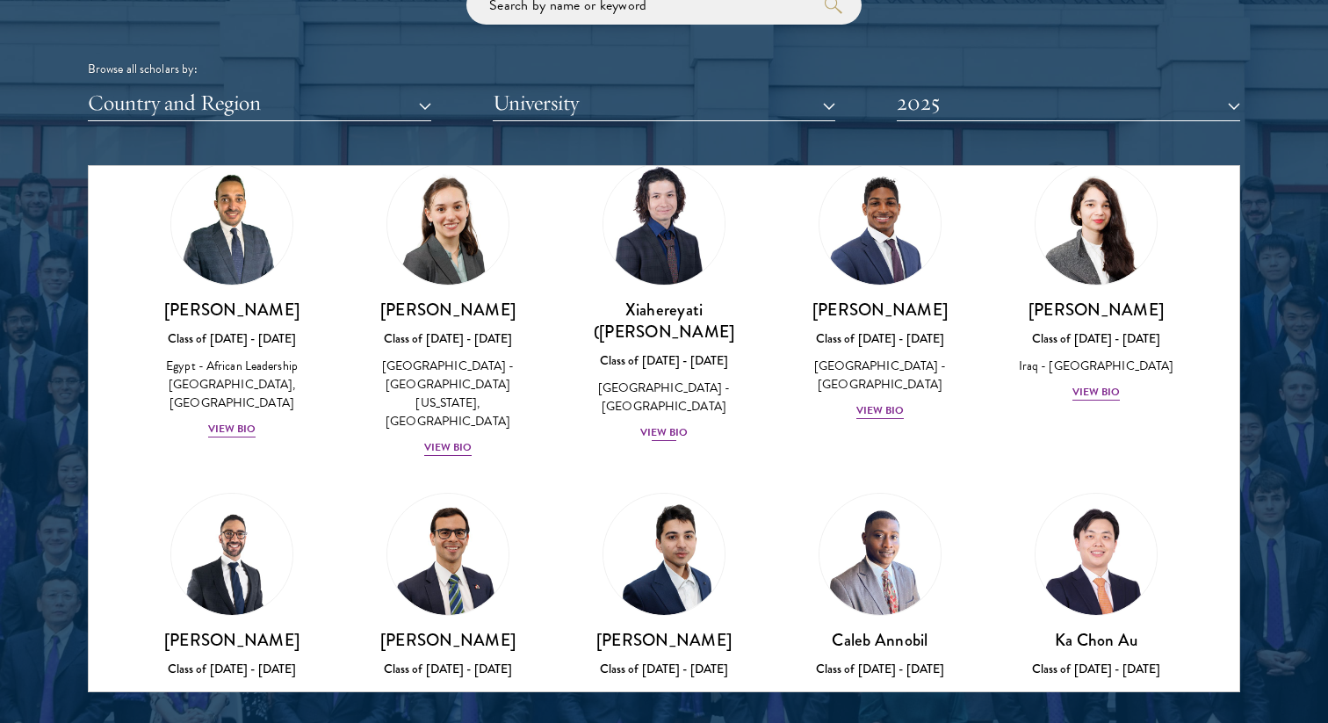
scroll to position [76, 0]
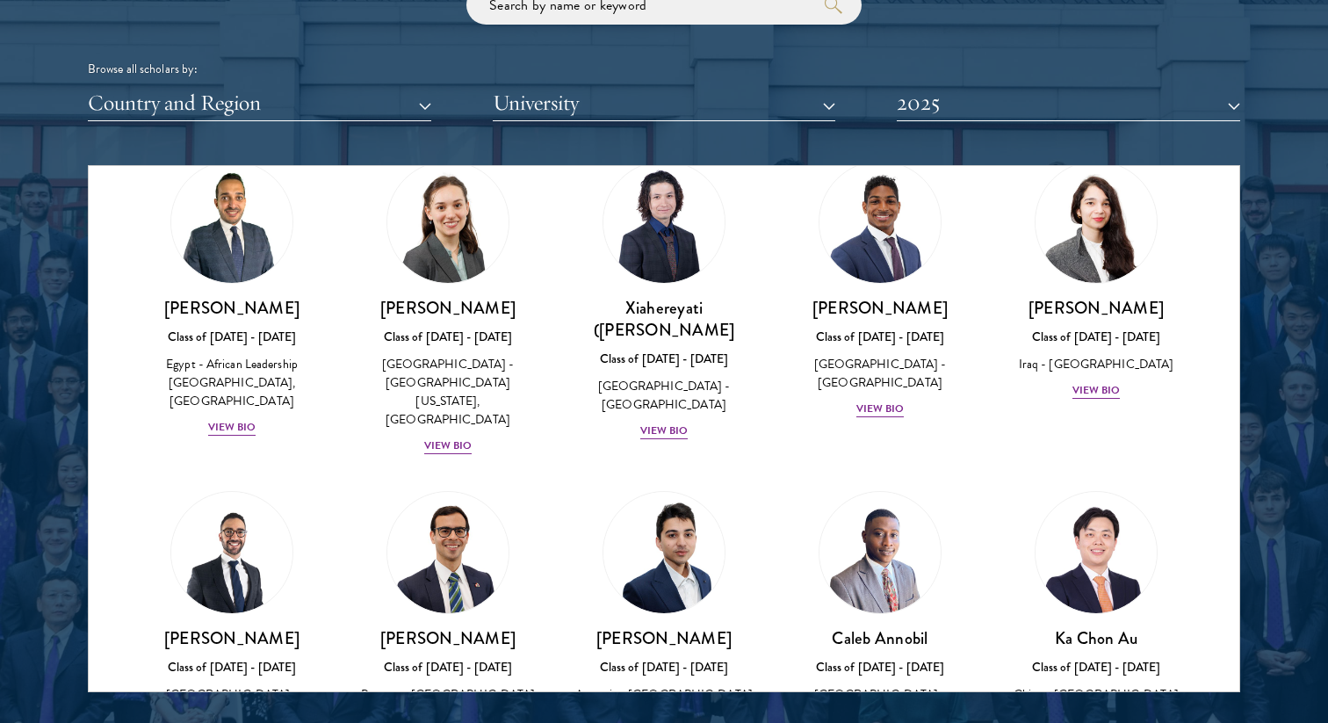
click at [173, 71] on div "Browse all scholars by:" at bounding box center [664, 69] width 1152 height 18
click at [176, 99] on button "Country and Region" at bounding box center [259, 103] width 343 height 36
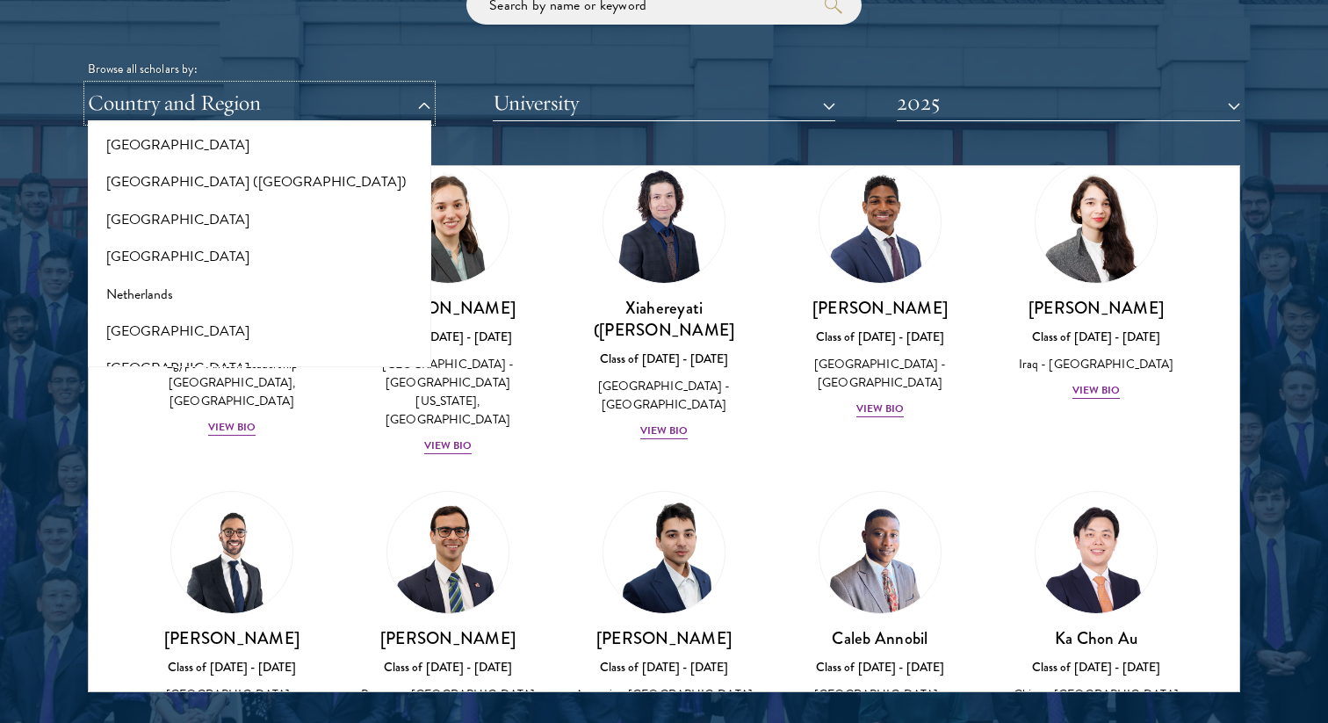
scroll to position [2243, 0]
click at [163, 258] on button "Netherlands" at bounding box center [259, 256] width 333 height 37
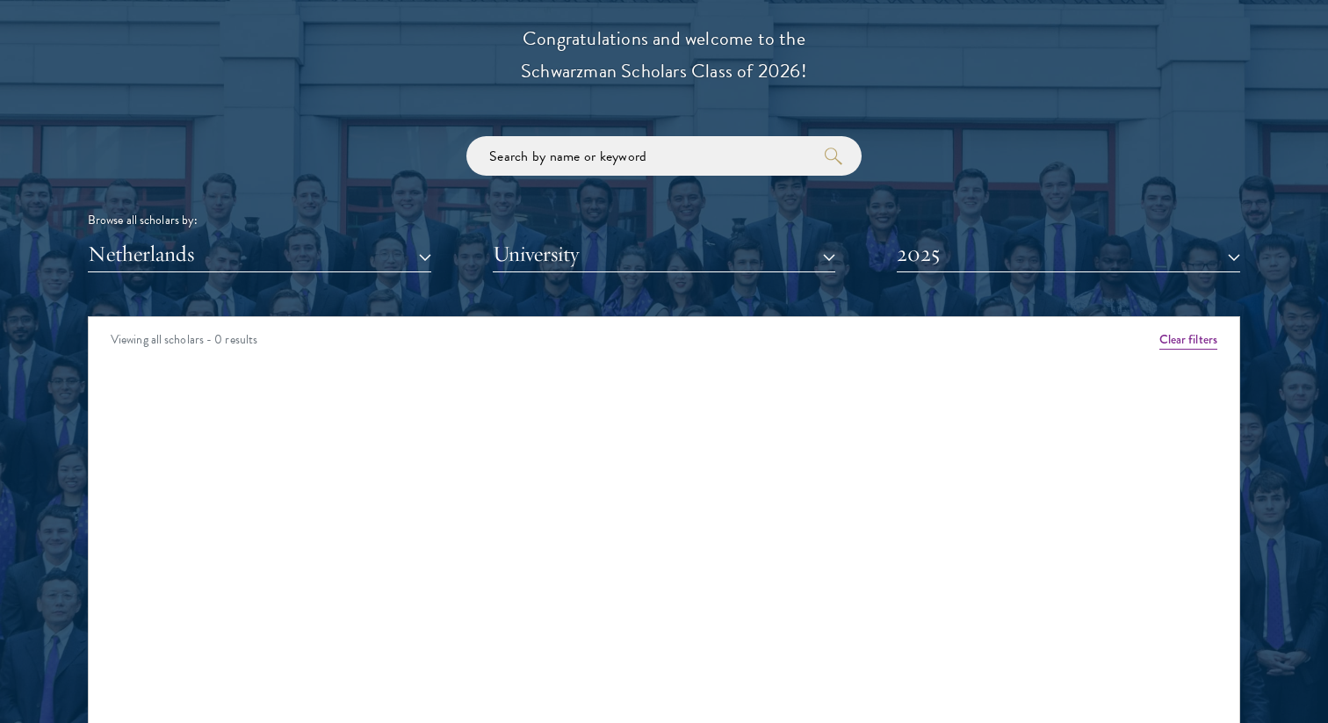
scroll to position [2061, 0]
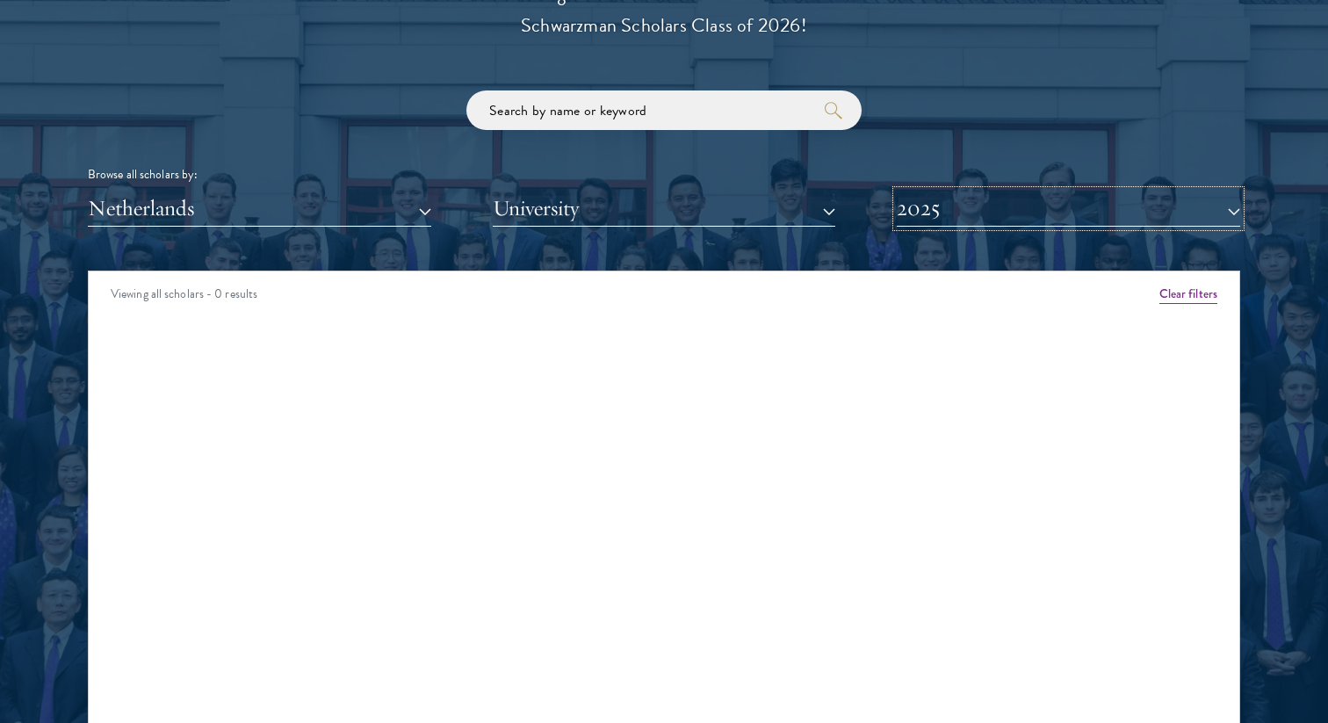
click at [1017, 221] on button "2025" at bounding box center [1068, 209] width 343 height 36
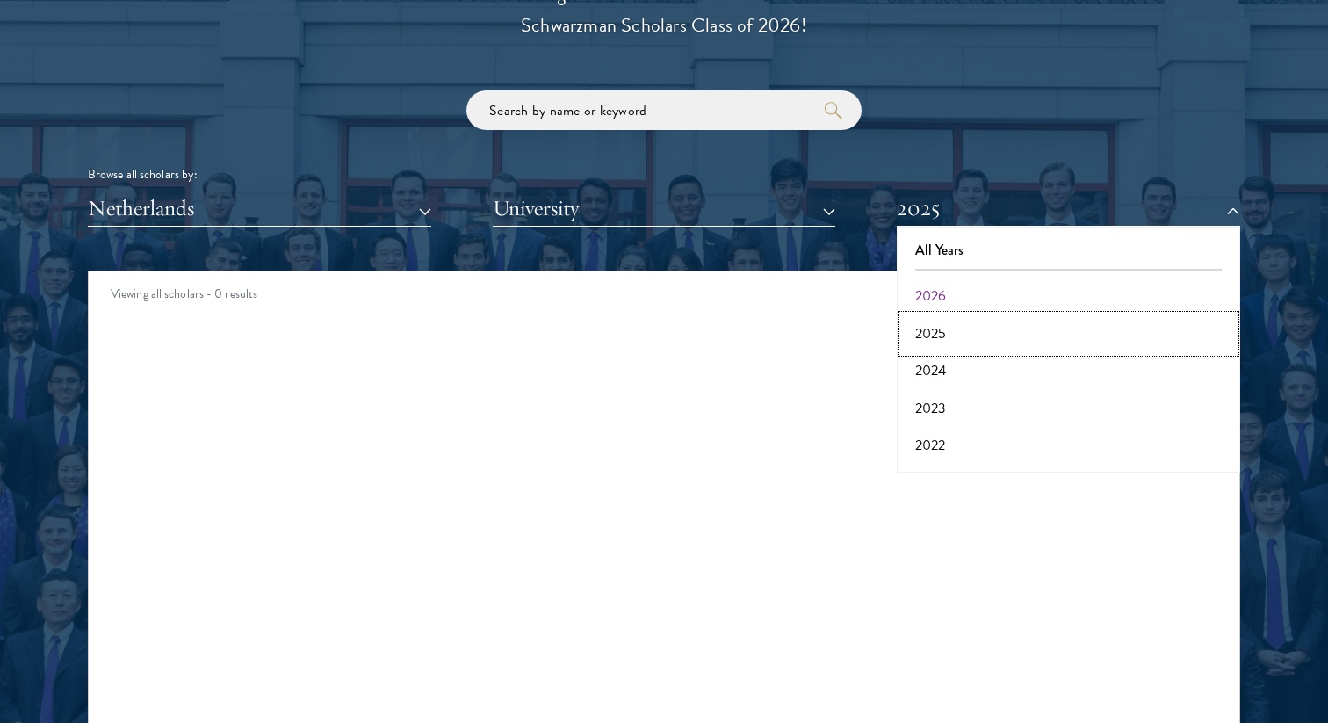
click at [968, 331] on button "2025" at bounding box center [1068, 333] width 333 height 37
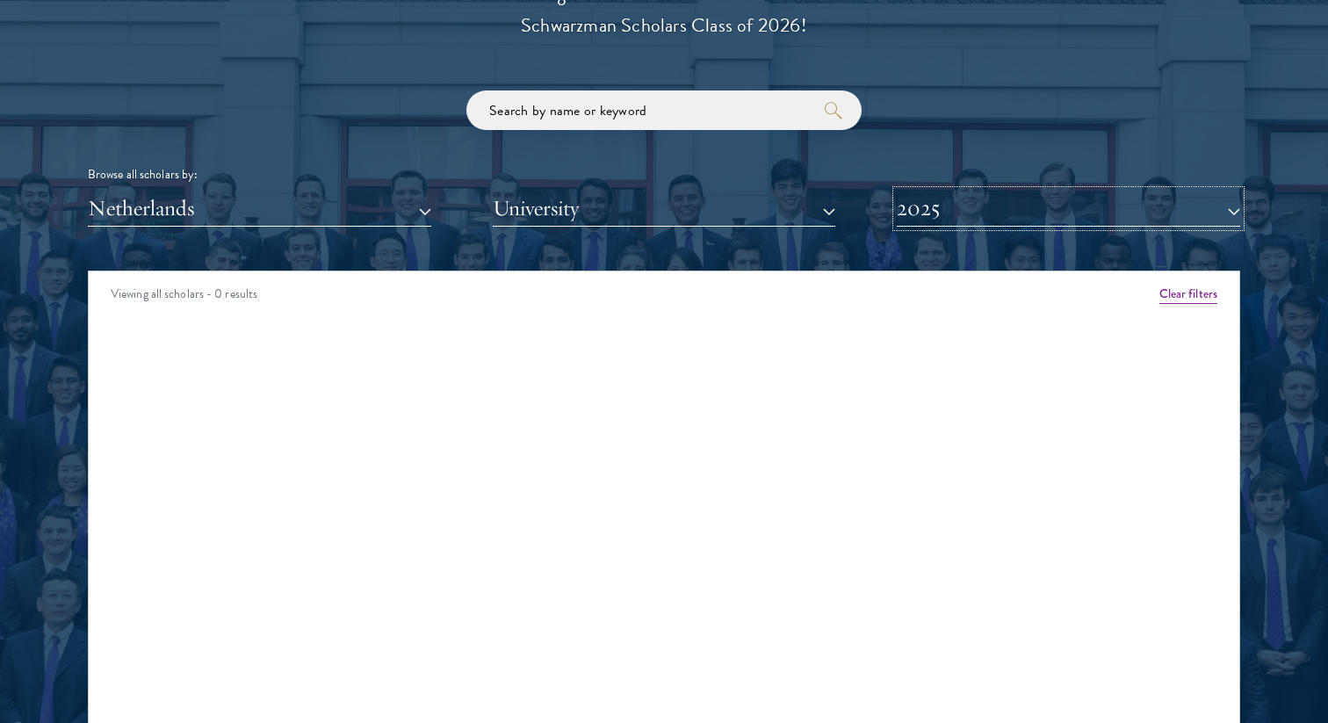
click at [972, 213] on button "2025" at bounding box center [1068, 209] width 343 height 36
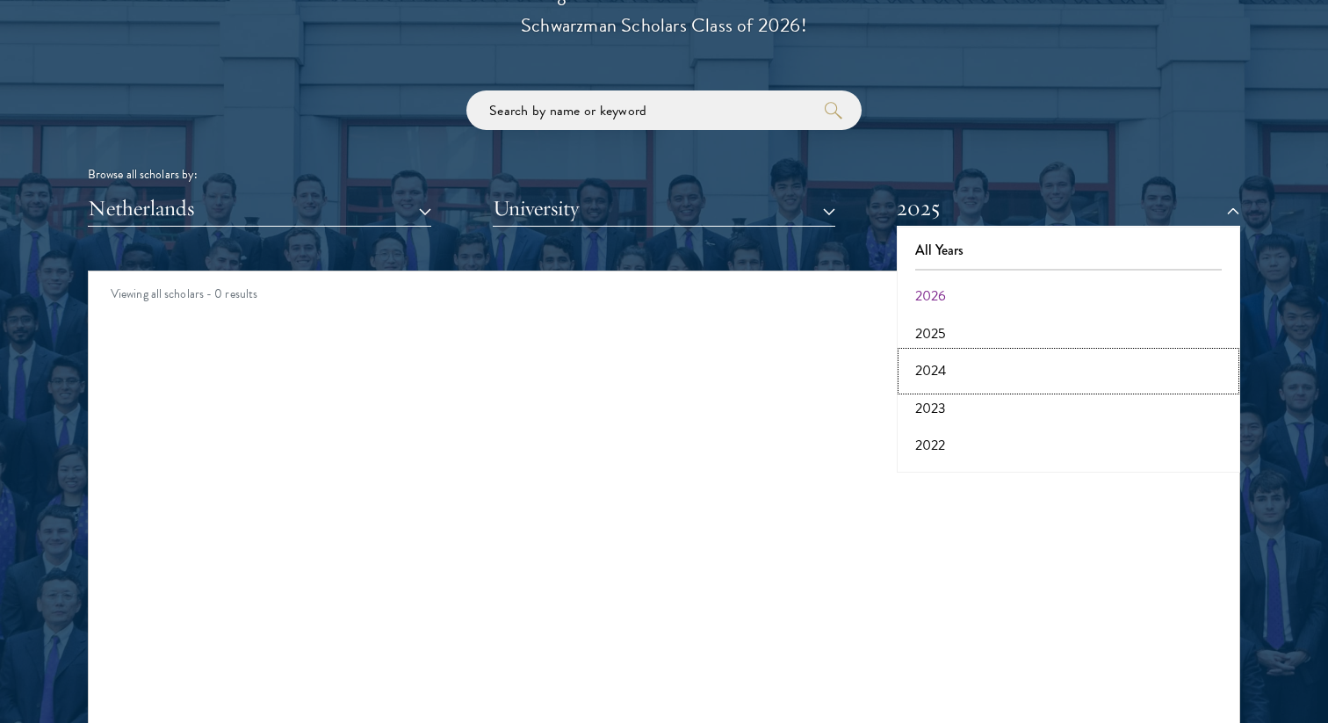
click at [947, 376] on button "2024" at bounding box center [1068, 370] width 333 height 37
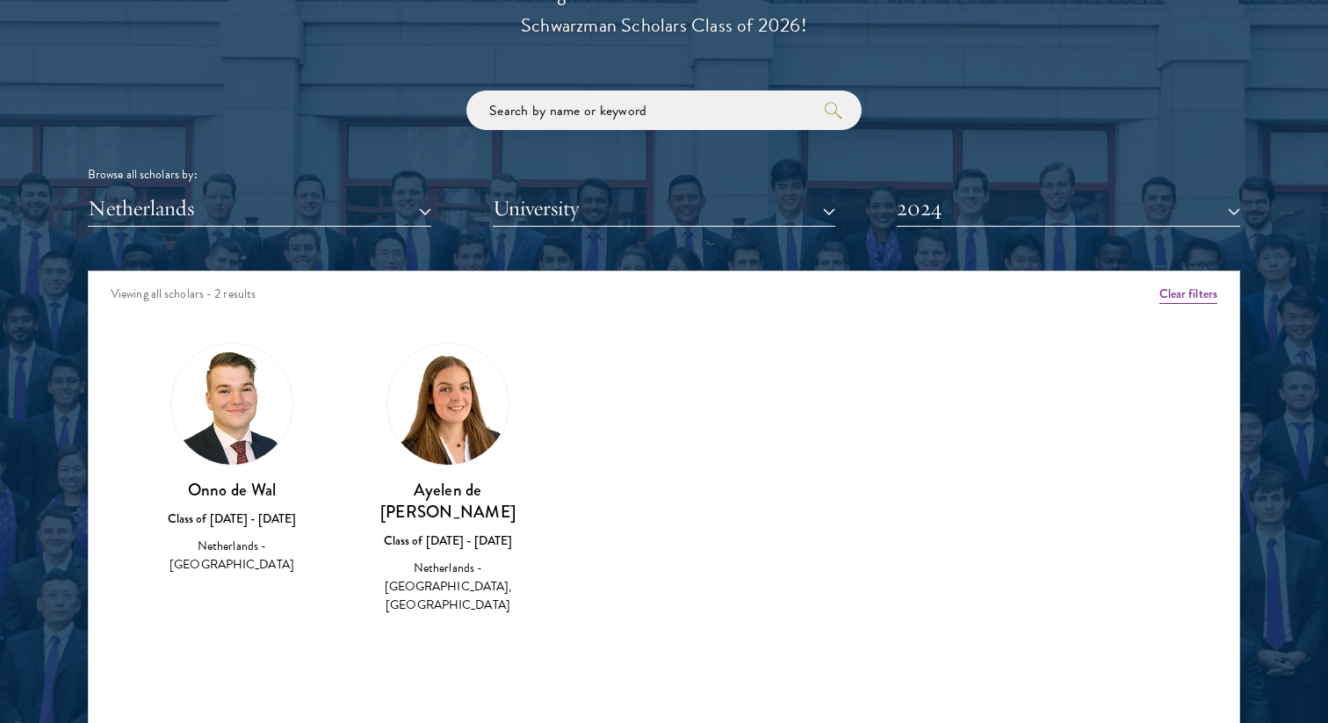
click at [460, 493] on h3 "Ayelen de Wit Zambrano" at bounding box center [447, 501] width 181 height 44
click at [452, 531] on div "Class of 2023 - 2024" at bounding box center [447, 540] width 181 height 18
click at [456, 491] on h3 "Ayelen de Wit Zambrano" at bounding box center [447, 501] width 181 height 44
click at [448, 404] on img at bounding box center [447, 403] width 121 height 121
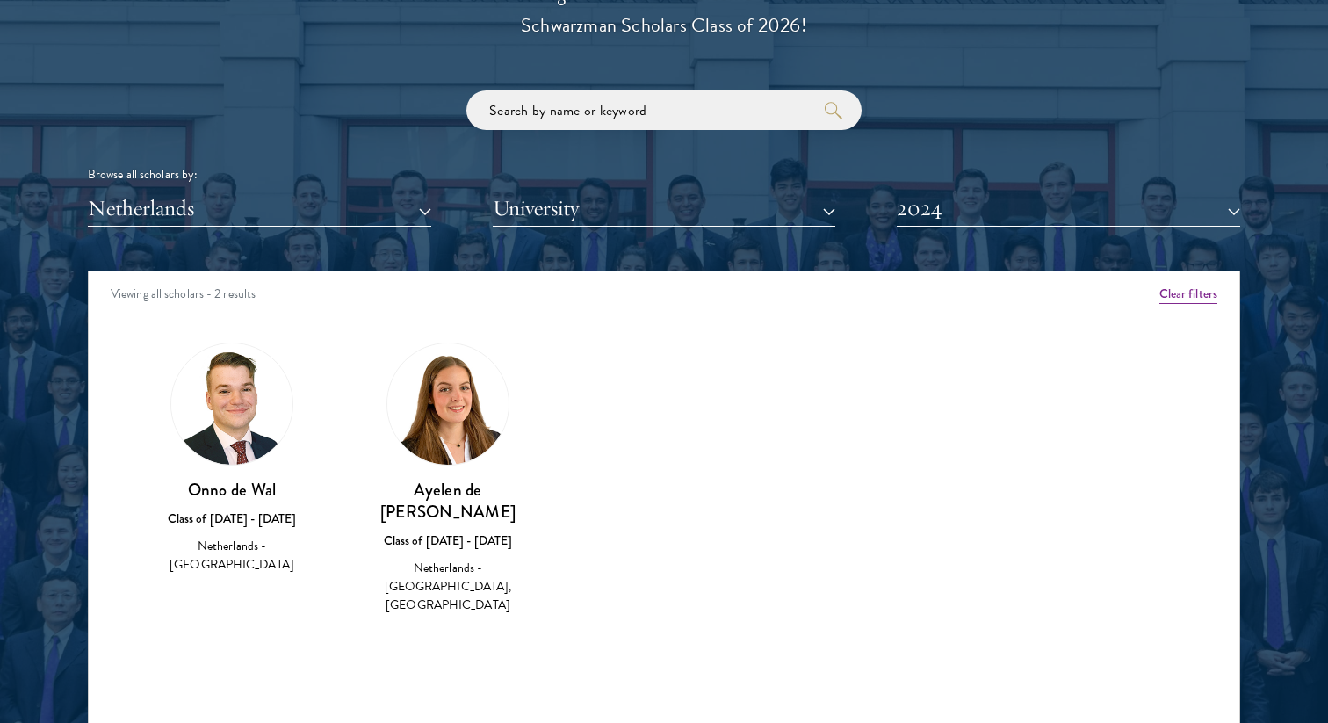
click at [448, 536] on div "Ayelen de Wit Zambrano Class of 2023 - 2024 Netherlands - Erasmus University Ro…" at bounding box center [447, 547] width 181 height 137
drag, startPoint x: 448, startPoint y: 535, endPoint x: 448, endPoint y: 390, distance: 144.9
click at [448, 531] on div "Ayelen de Wit Zambrano Class of 2023 - 2024 Netherlands - Erasmus University Ro…" at bounding box center [447, 547] width 181 height 137
click at [448, 390] on img at bounding box center [447, 403] width 121 height 121
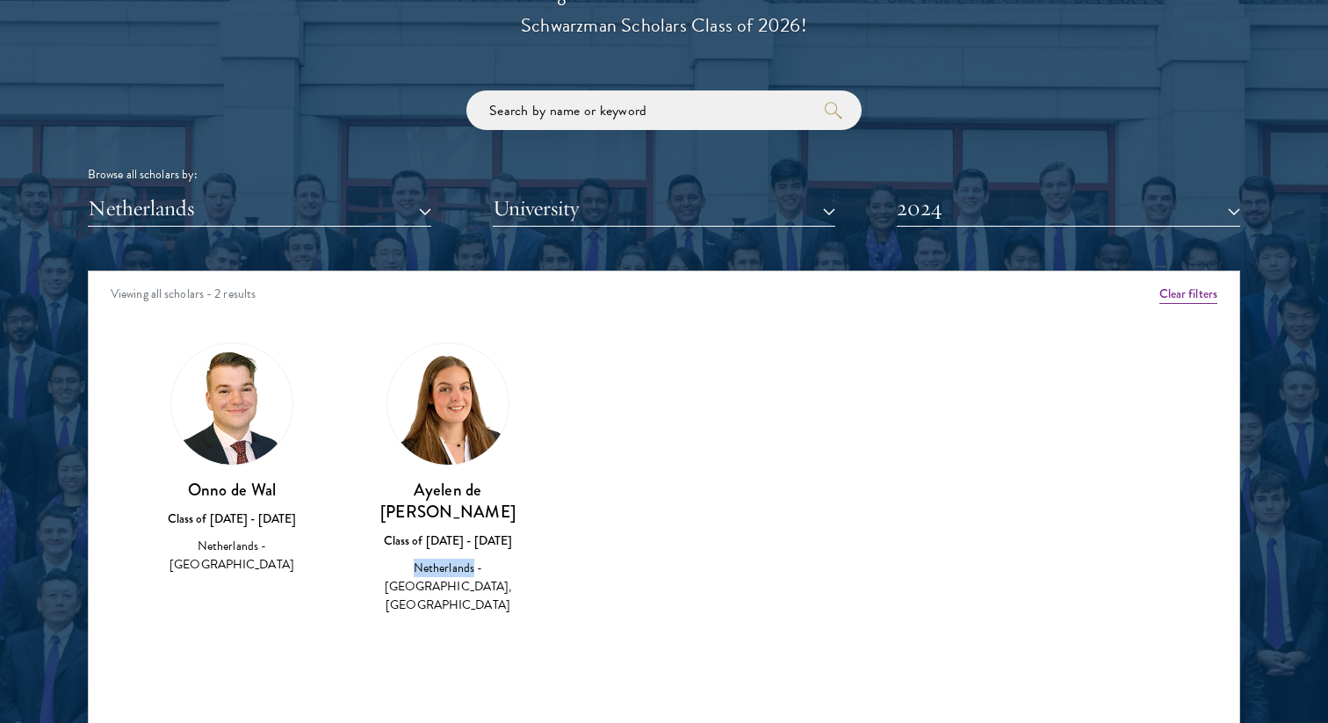
click at [448, 390] on img at bounding box center [447, 403] width 121 height 121
click at [467, 559] on div "Netherlands - Erasmus University Rotterdam, Peking University" at bounding box center [447, 586] width 181 height 55
click at [314, 509] on div "Onno de Wal Class of 2023 - 2024 Netherlands - University of Groningen" at bounding box center [231, 527] width 181 height 97
click at [241, 500] on h3 "Onno de Wal" at bounding box center [231, 490] width 181 height 22
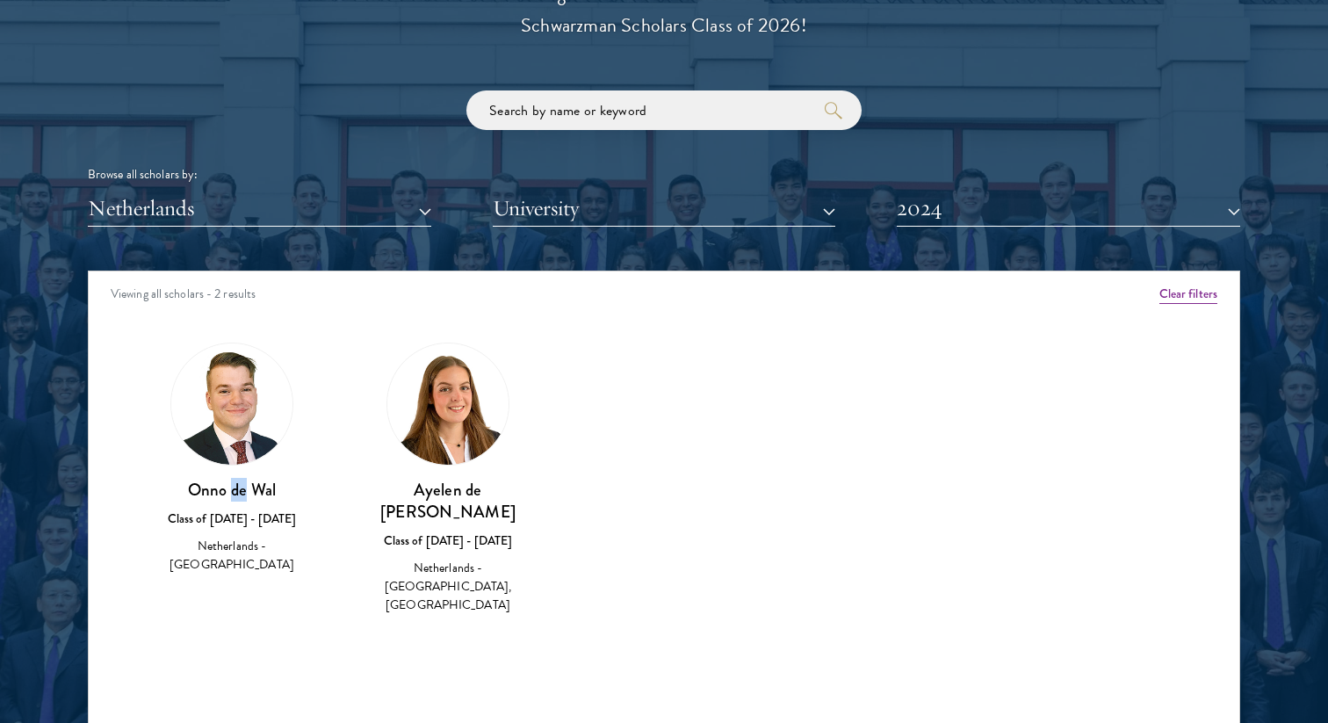
click at [241, 500] on h3 "Onno de Wal" at bounding box center [231, 490] width 181 height 22
click at [482, 434] on img at bounding box center [447, 403] width 121 height 121
click at [1176, 291] on button "Clear filters" at bounding box center [1188, 294] width 58 height 19
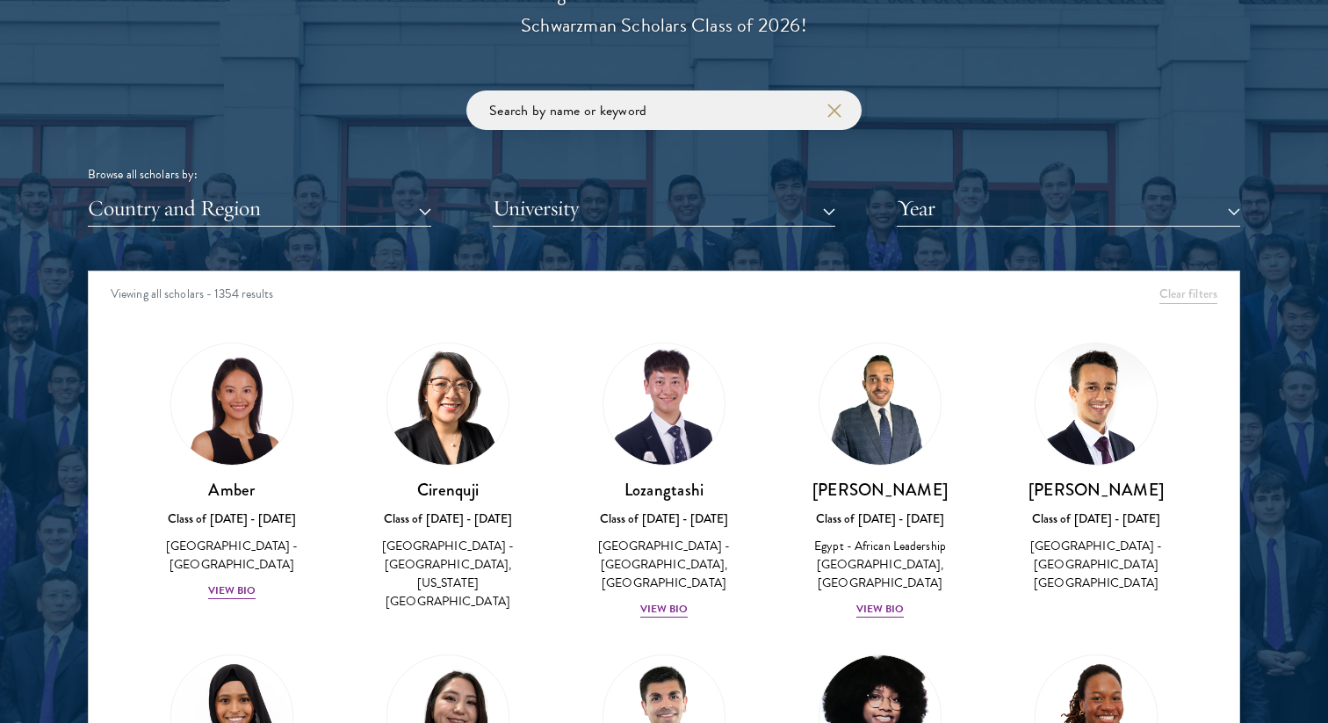
click at [1115, 188] on div "Browse all scholars by: Country and Region All Countries and Regions Afghanista…" at bounding box center [664, 158] width 1152 height 136
click at [1108, 218] on button "Year" at bounding box center [1068, 209] width 343 height 36
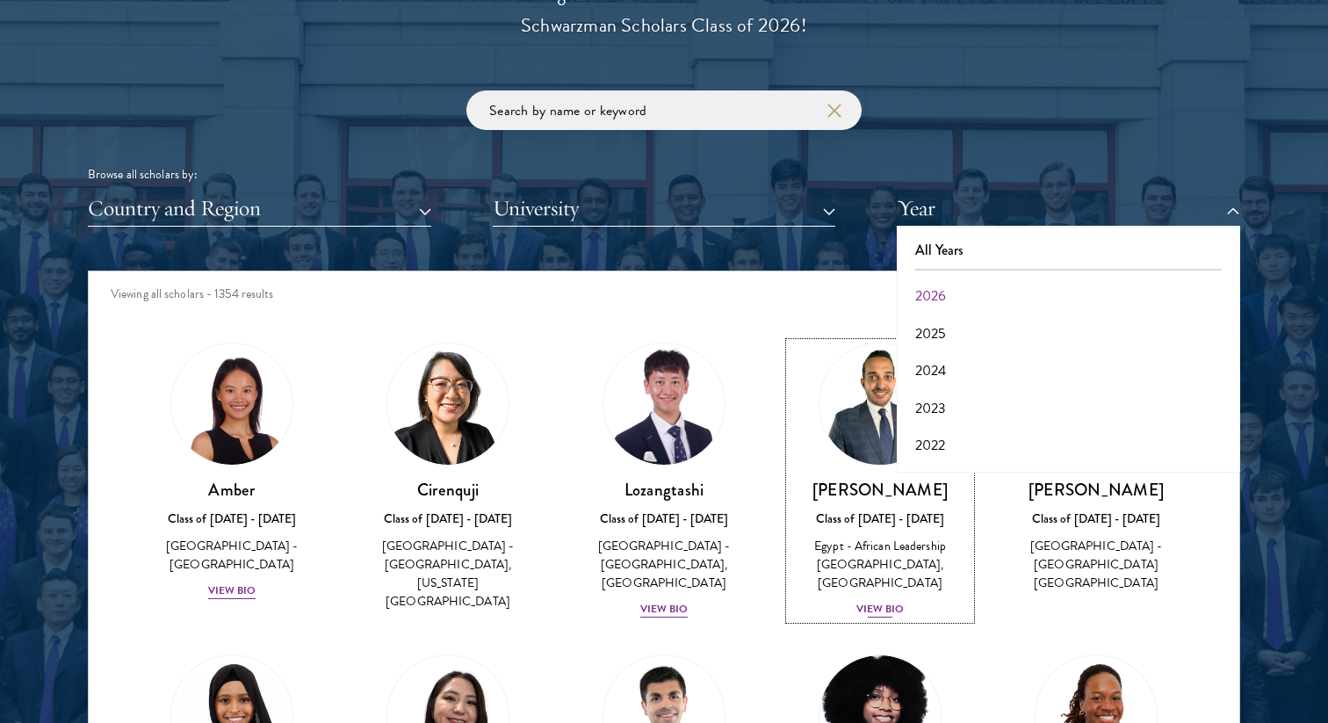
click at [812, 413] on link "HossamEldeen Abdelfatah Class of 2024 - 2025 Egypt - African Leadership Univers…" at bounding box center [880, 481] width 181 height 277
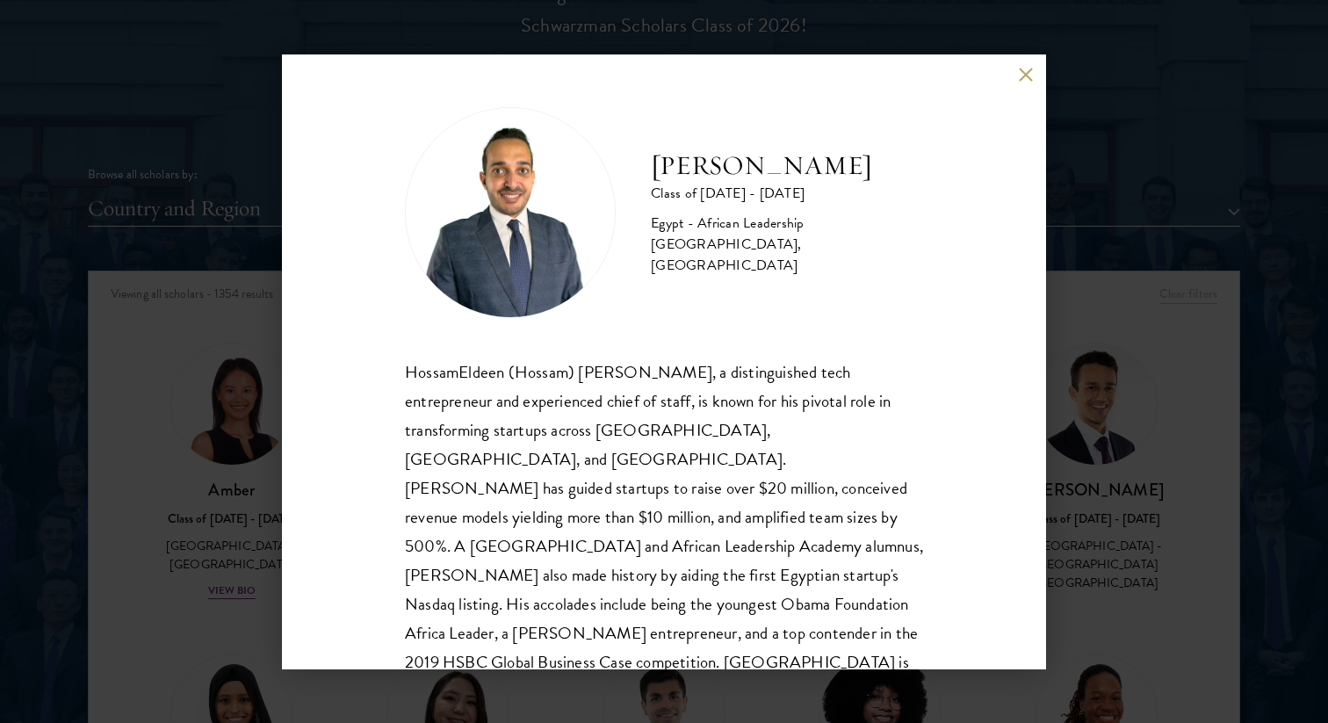
click at [1029, 80] on button at bounding box center [1025, 75] width 15 height 15
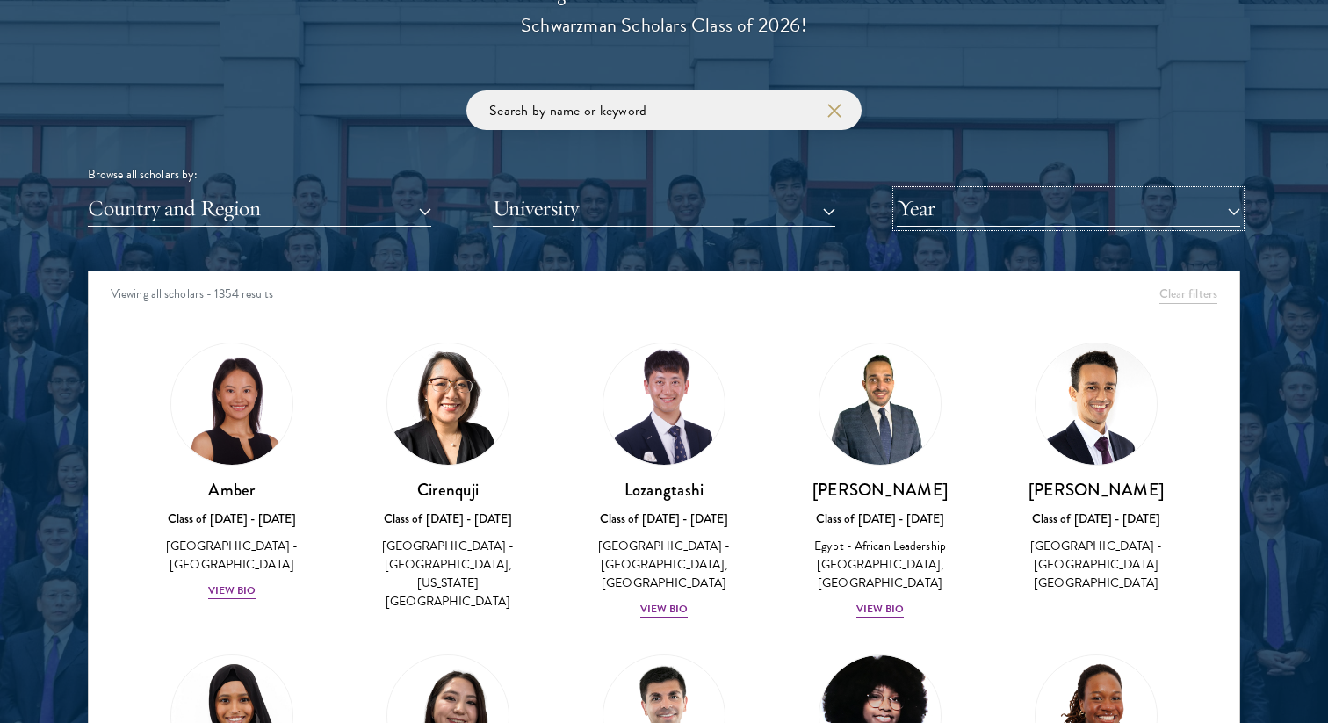
click at [1114, 222] on button "Year" at bounding box center [1068, 209] width 343 height 36
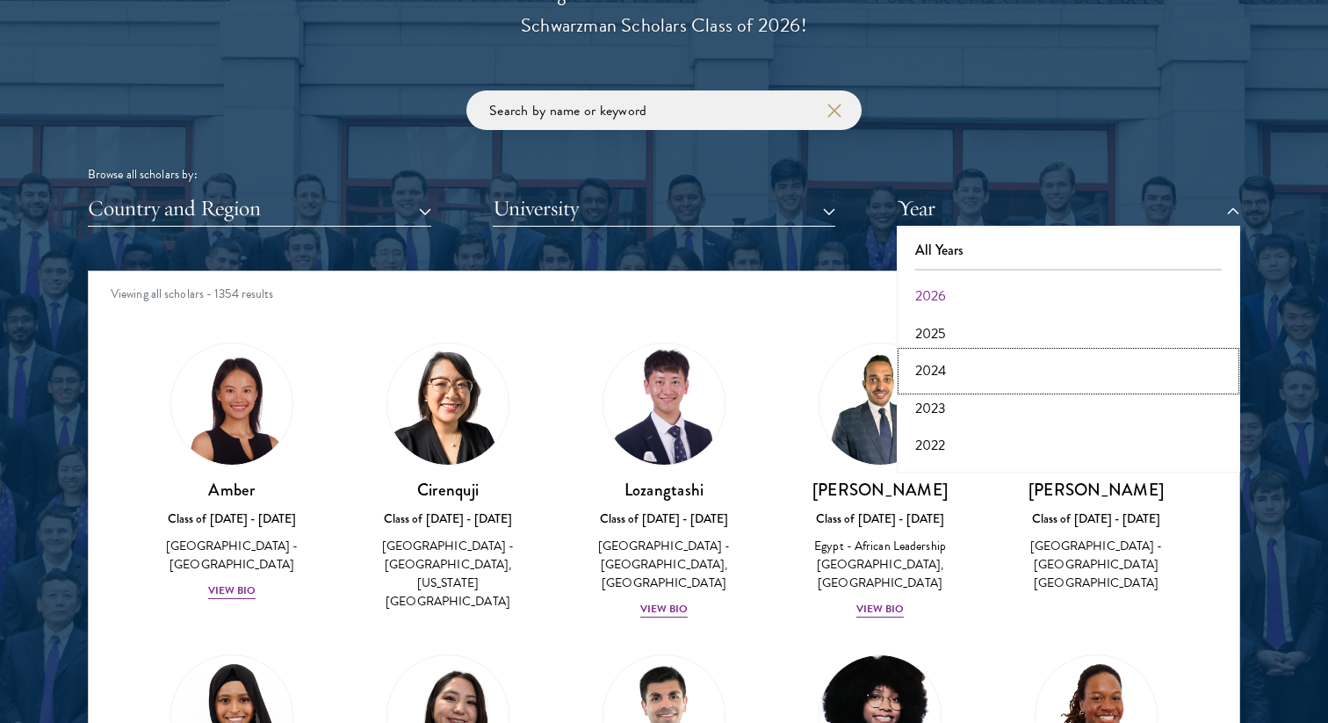
click at [974, 376] on button "2024" at bounding box center [1068, 370] width 333 height 37
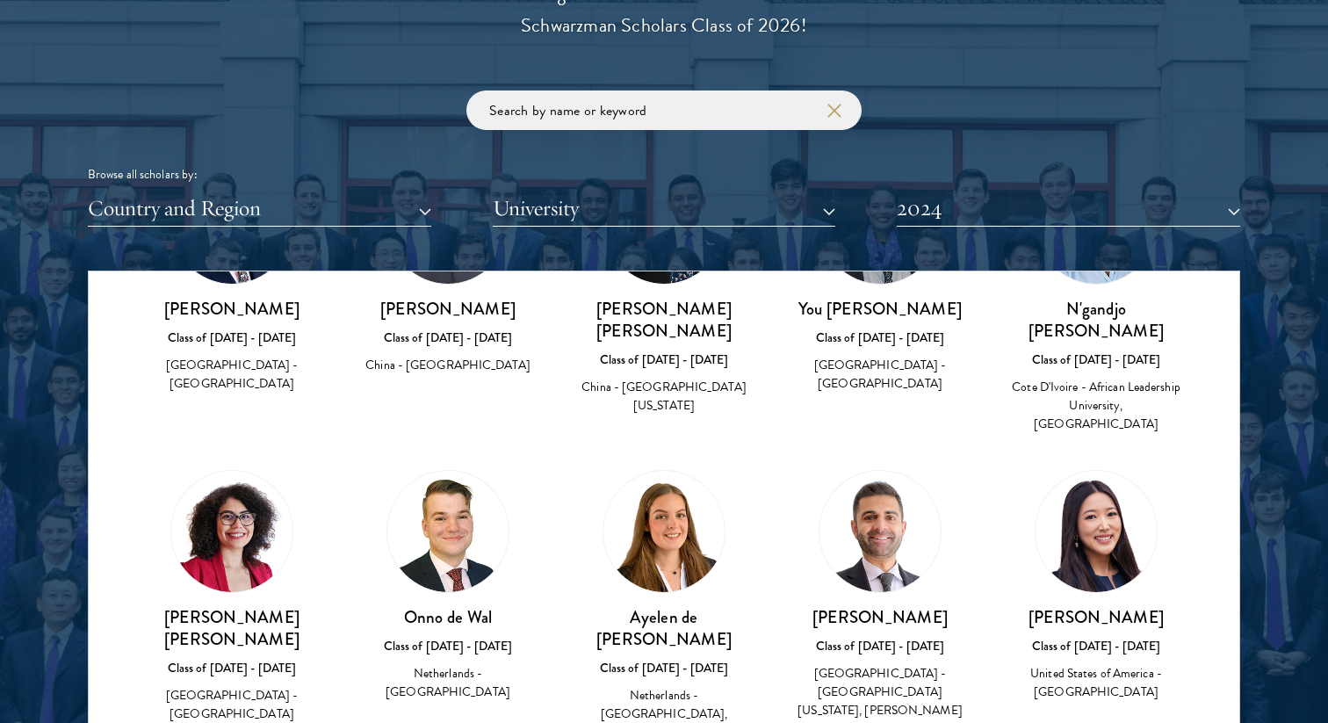
scroll to position [1392, 0]
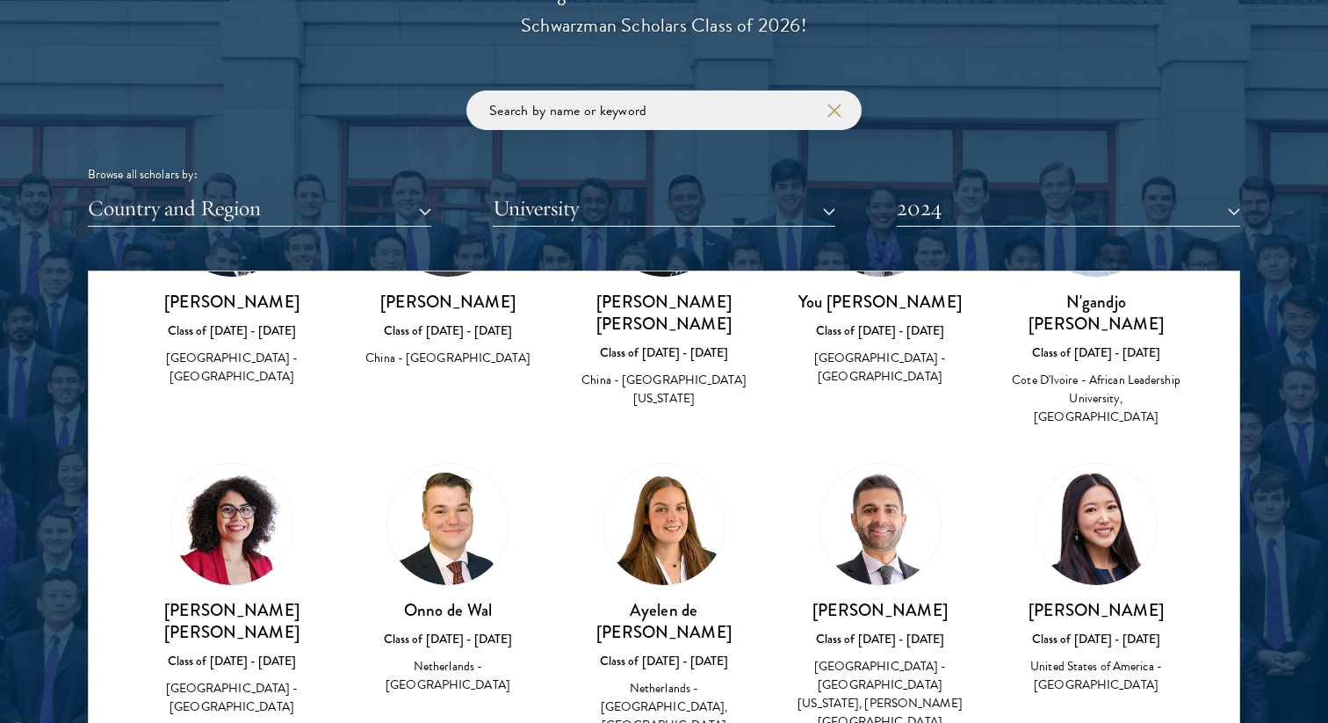
click at [683, 464] on img at bounding box center [663, 524] width 121 height 121
click at [676, 652] on div "Class of 2023 - 2024" at bounding box center [664, 661] width 181 height 18
click at [839, 599] on div "Shivam Desai Class of 2023 - 2024 United States of America - University of Mich…" at bounding box center [880, 666] width 181 height 134
click at [838, 599] on div "Shivam Desai Class of 2023 - 2024 United States of America - University of Mich…" at bounding box center [880, 666] width 181 height 134
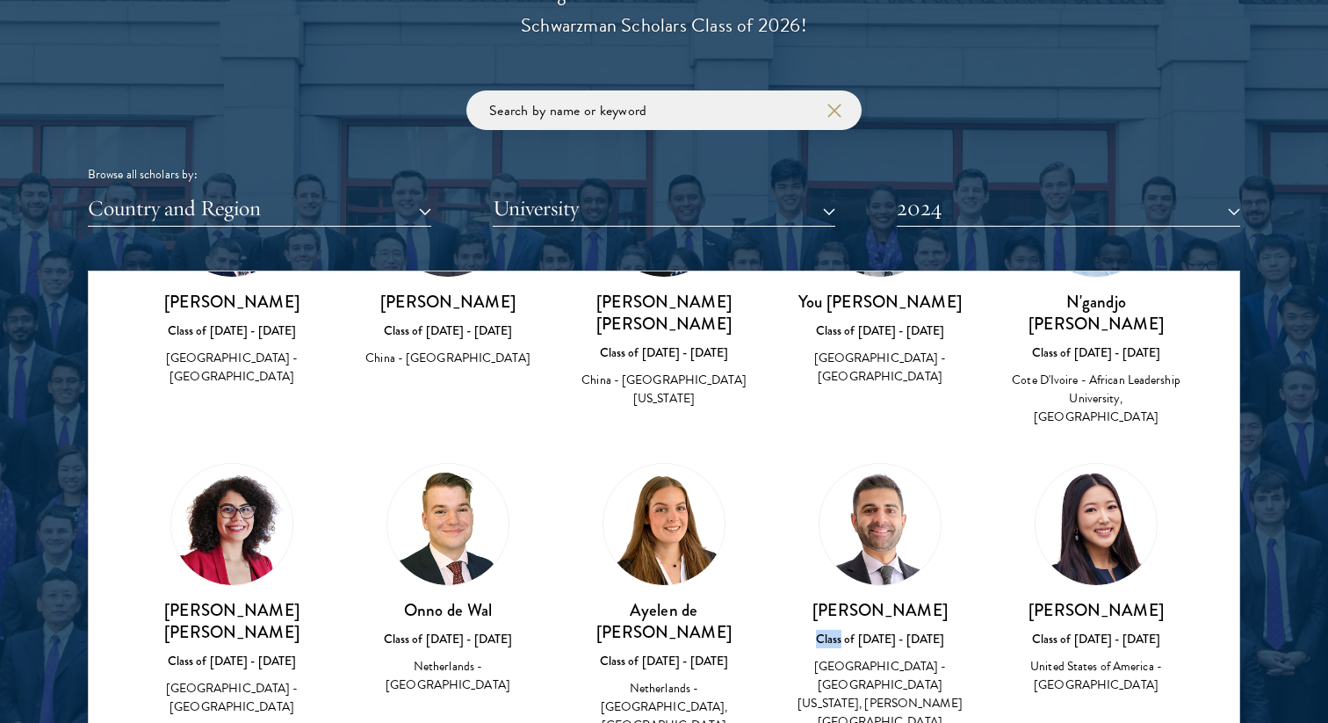
click at [840, 464] on img at bounding box center [879, 524] width 121 height 121
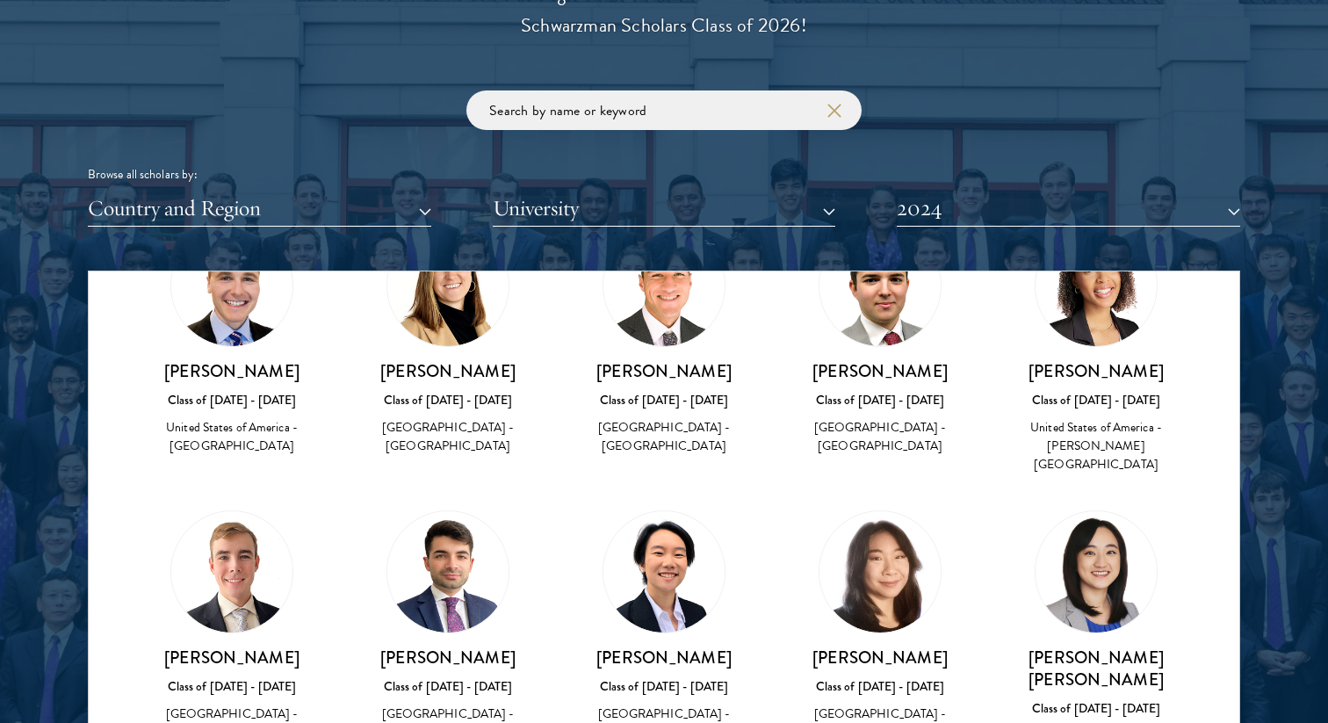
scroll to position [684, 0]
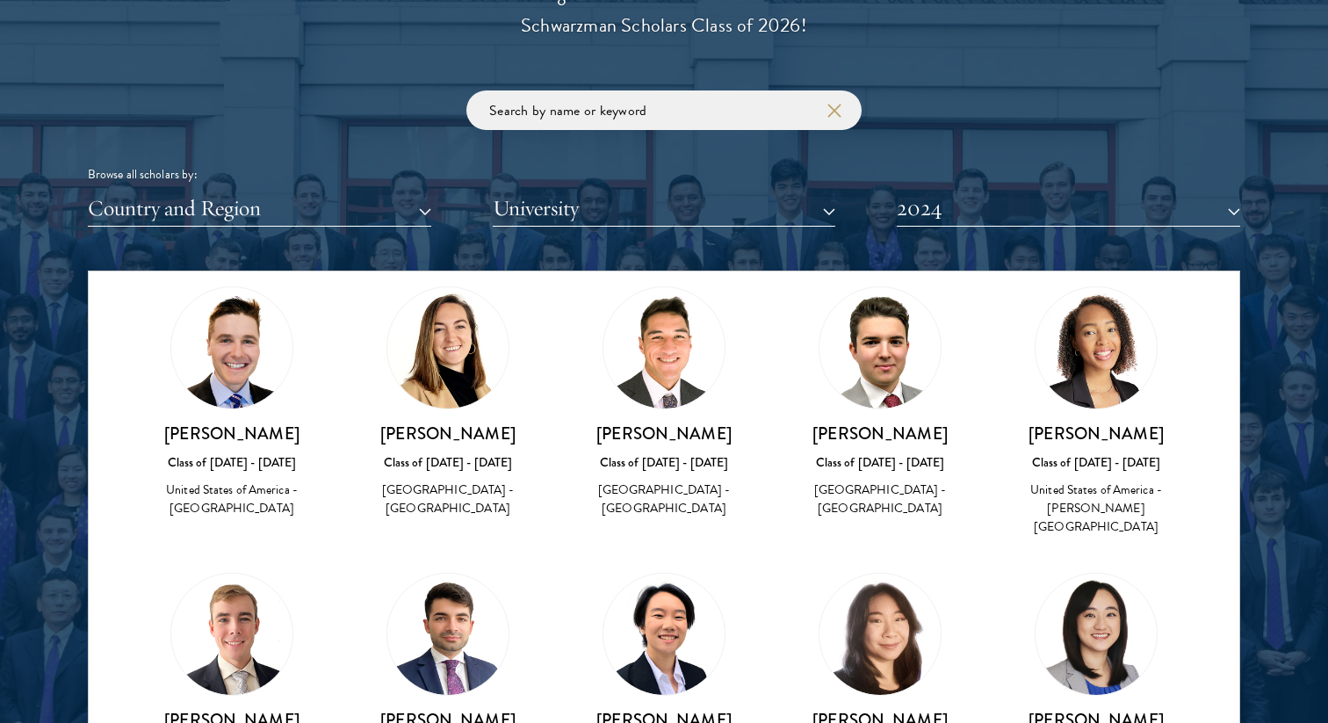
click at [228, 342] on img at bounding box center [231, 347] width 121 height 121
click at [228, 422] on h3 "Andrew Bilden" at bounding box center [231, 433] width 181 height 22
click at [327, 555] on div "Ryan Buscaglia Class of 2023 - 2024 United States of America - University of Vi…" at bounding box center [232, 698] width 216 height 286
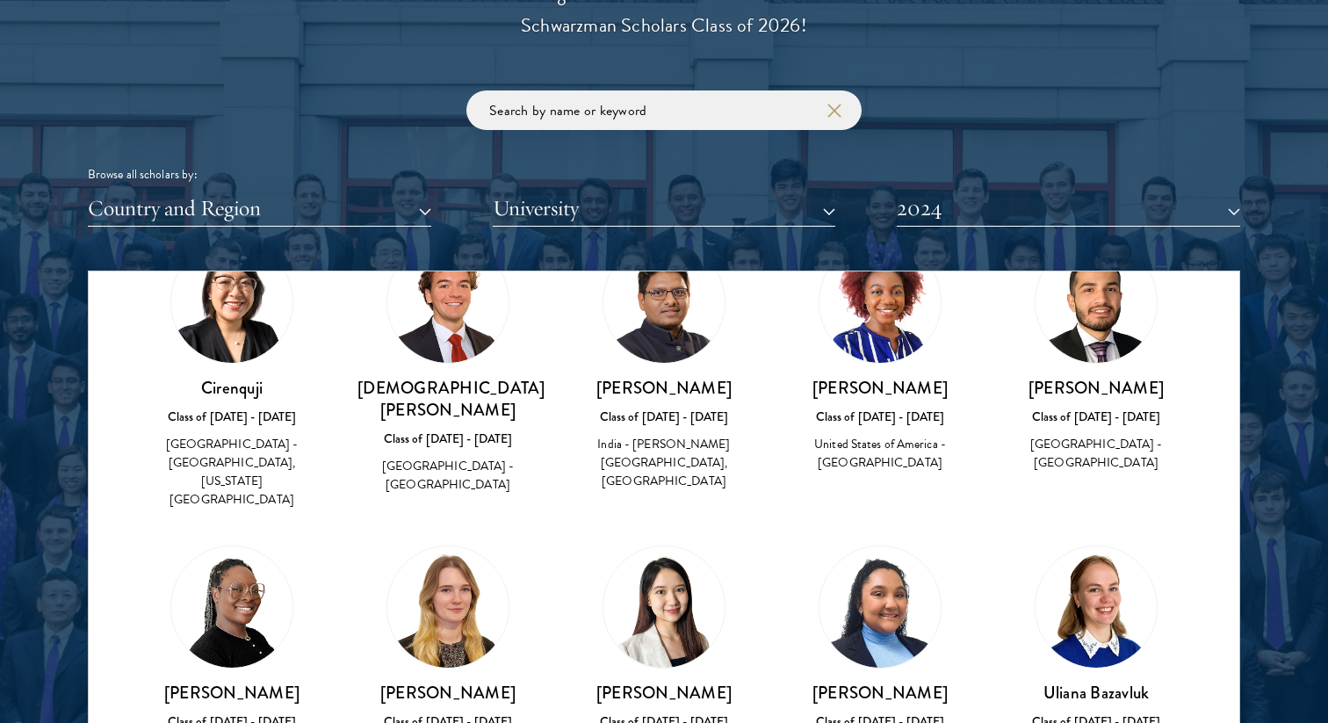
scroll to position [0, 0]
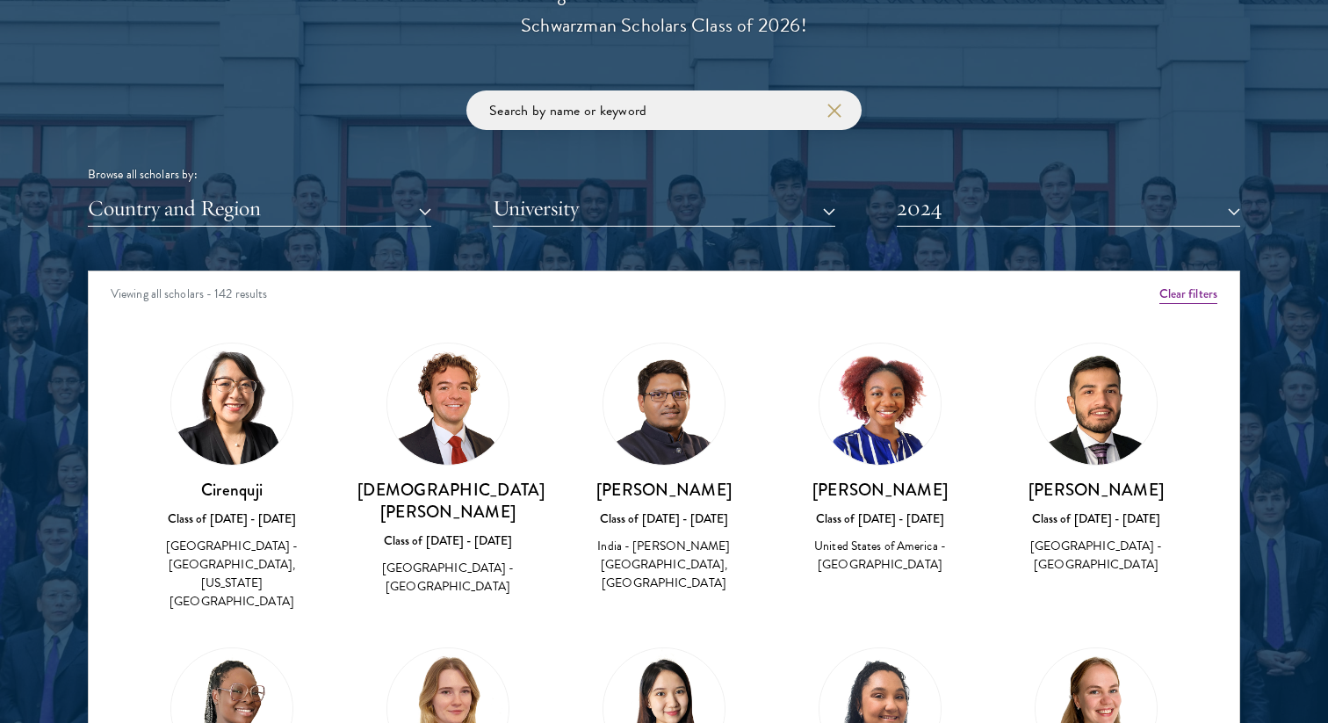
click at [279, 358] on div "Cirenquji Class of 2023 - 2024 China - Peking University, New York University" at bounding box center [231, 478] width 181 height 270
click at [212, 408] on img at bounding box center [231, 403] width 121 height 121
click at [211, 408] on img at bounding box center [231, 403] width 121 height 121
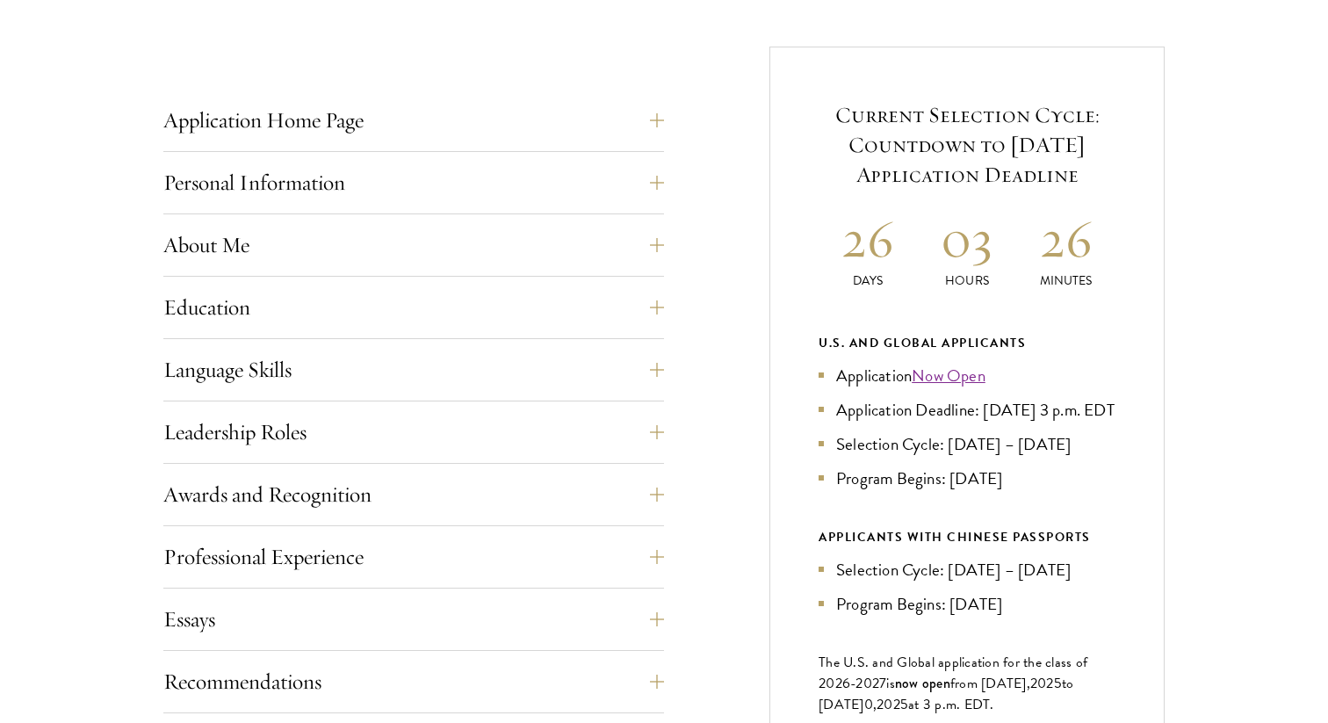
scroll to position [680, 0]
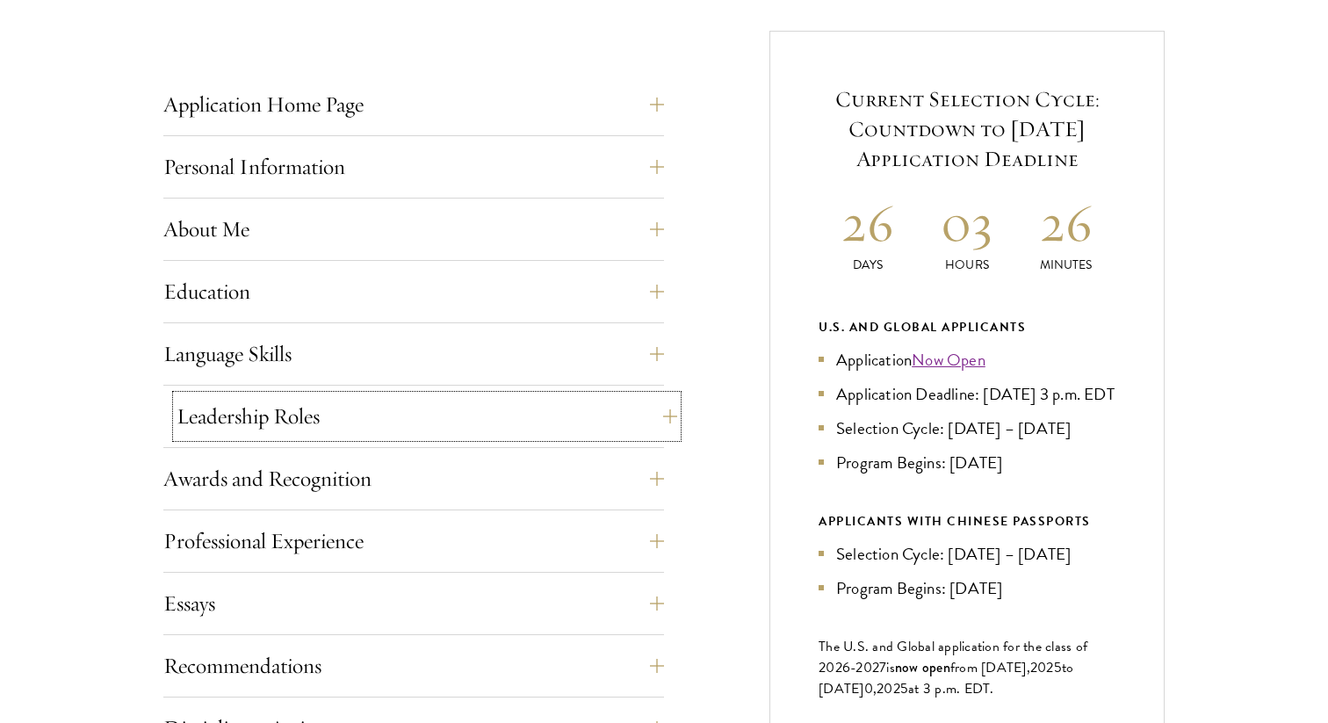
click at [404, 410] on button "Leadership Roles" at bounding box center [427, 416] width 501 height 42
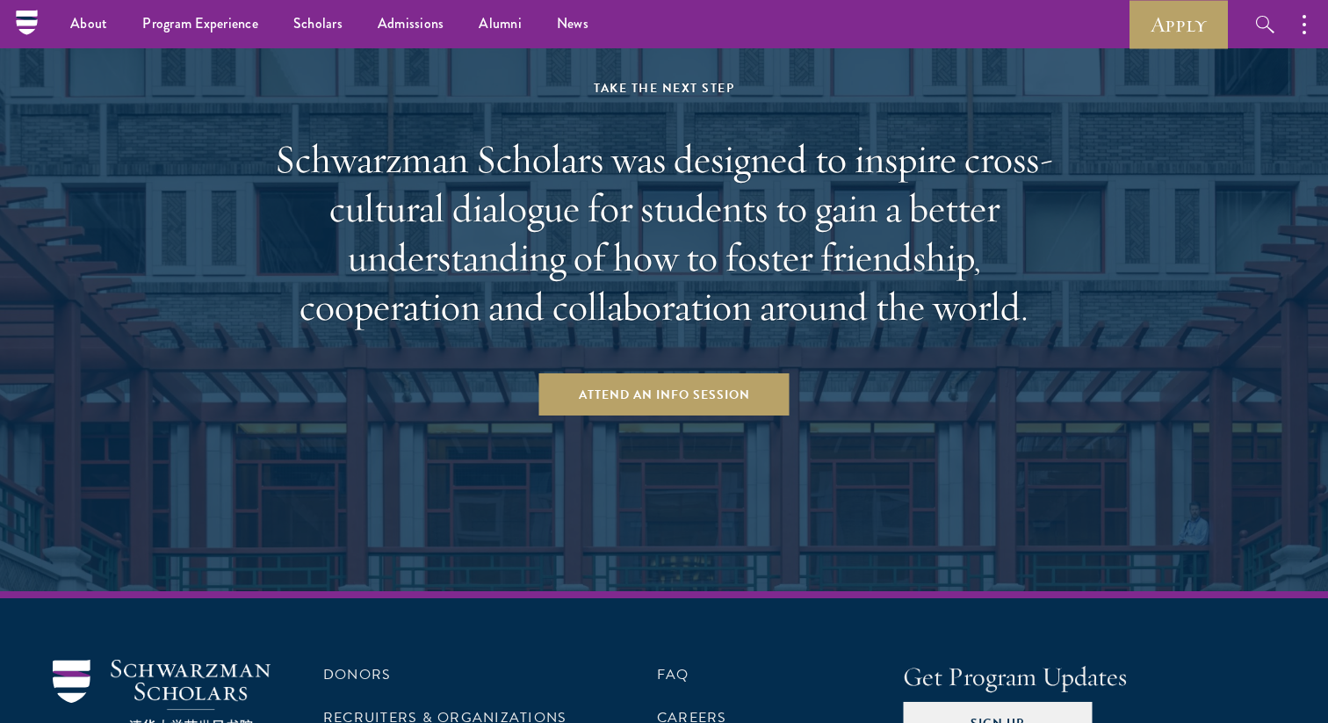
scroll to position [3749, 0]
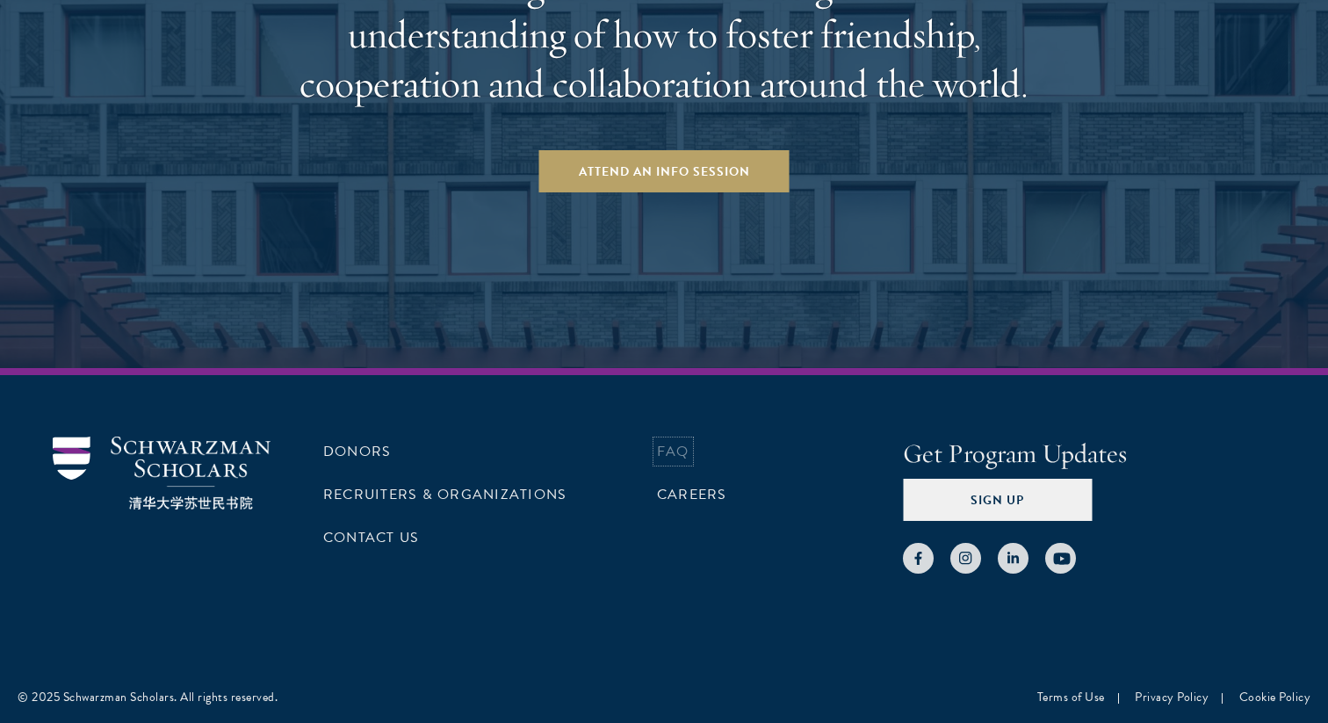
click at [665, 446] on link "FAQ" at bounding box center [673, 451] width 32 height 21
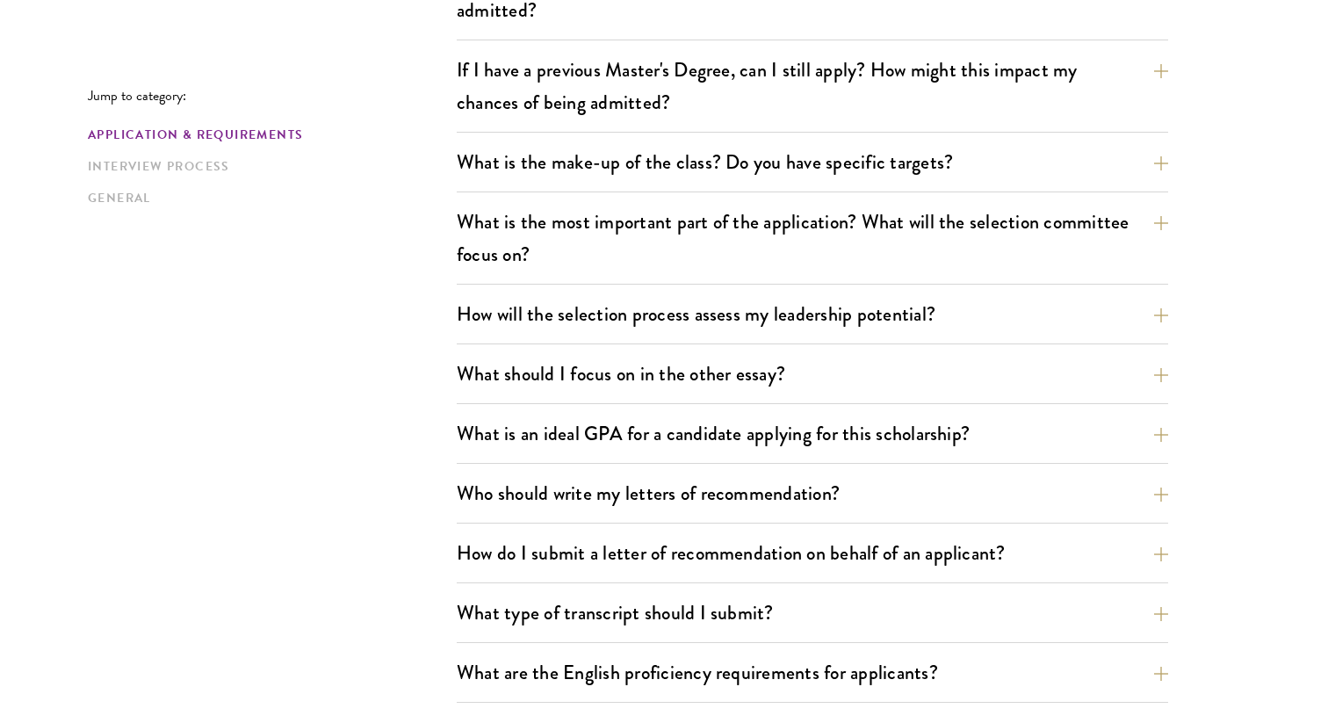
scroll to position [848, 0]
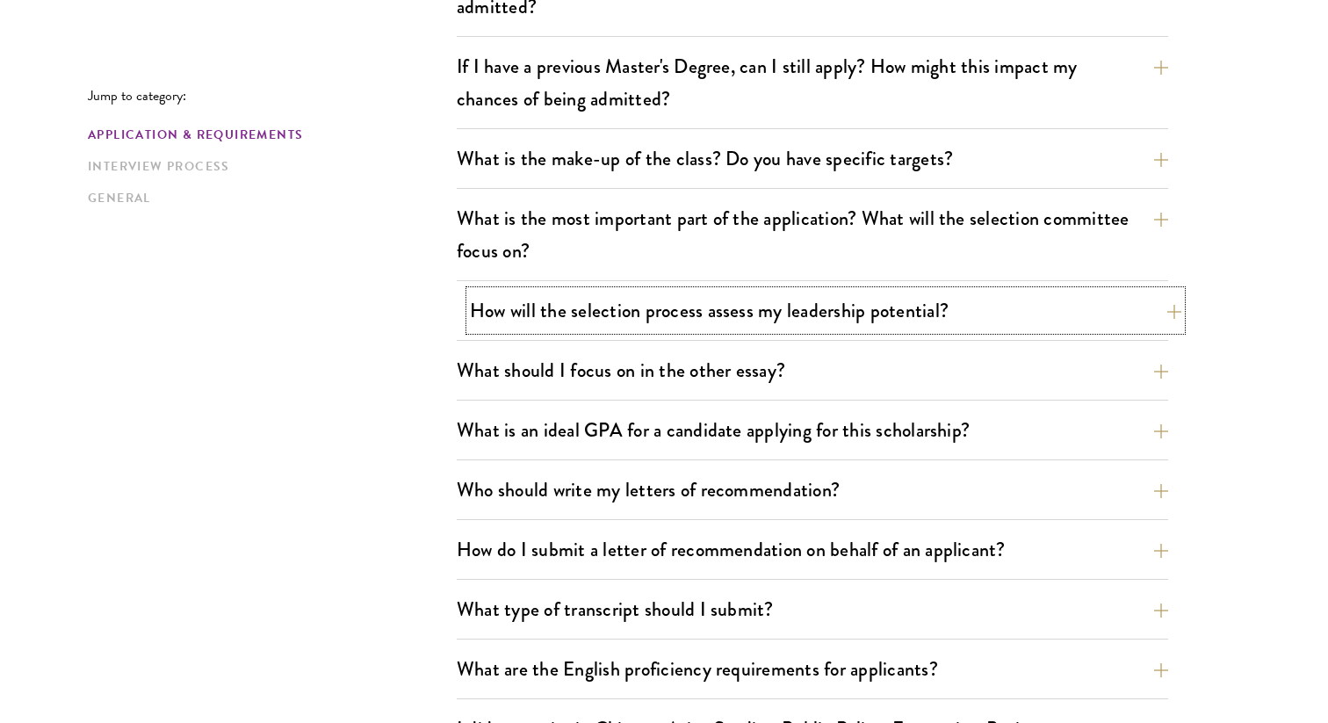
click at [666, 313] on button "How will the selection process assess my leadership potential?" at bounding box center [825, 311] width 711 height 40
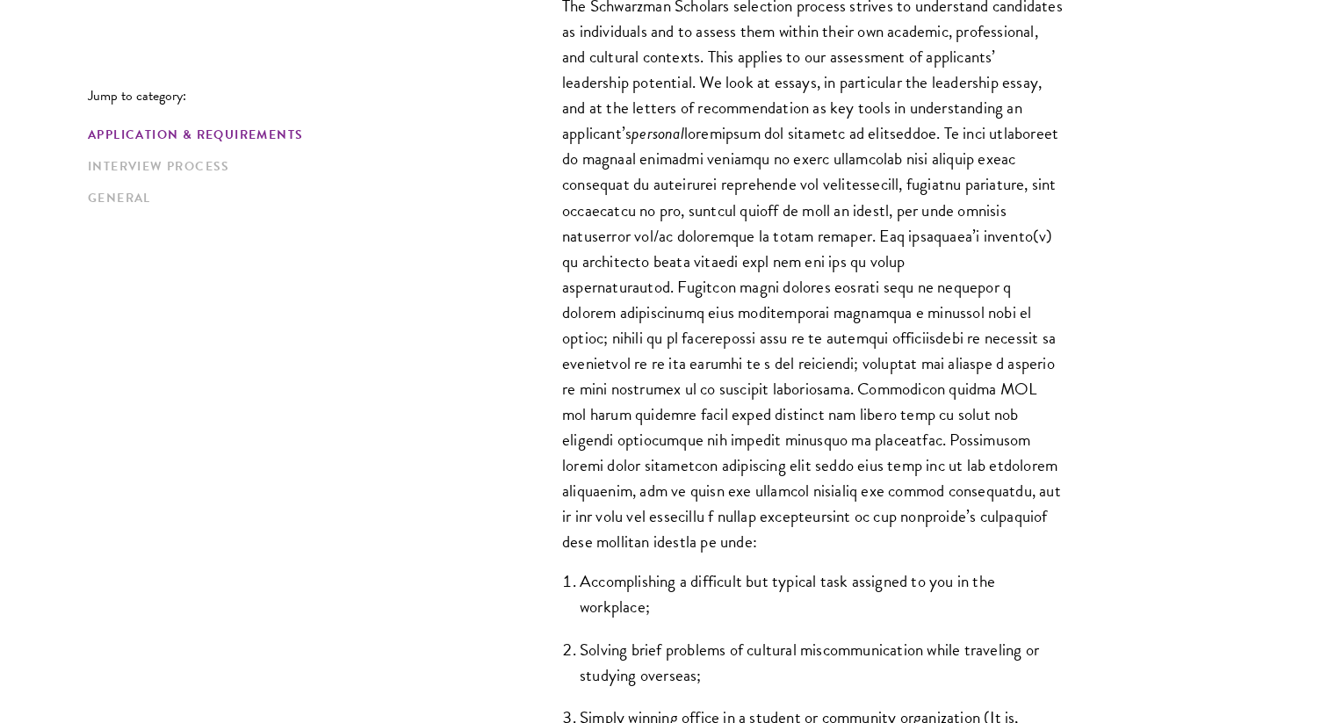
scroll to position [1222, 0]
